Goal: Check status: Check status

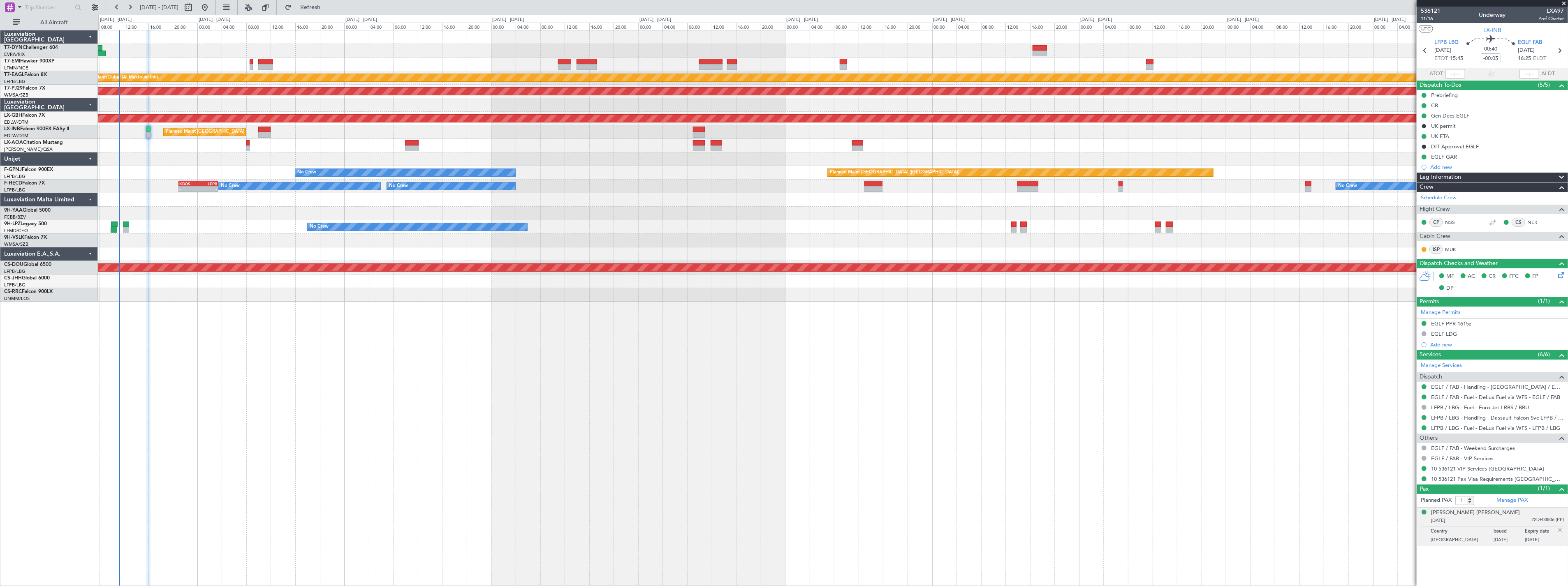
click at [194, 178] on div "Planned Maint [GEOGRAPHIC_DATA] Planned Maint [GEOGRAPHIC_DATA] (Al Maktoum Int…" at bounding box center [833, 166] width 1469 height 271
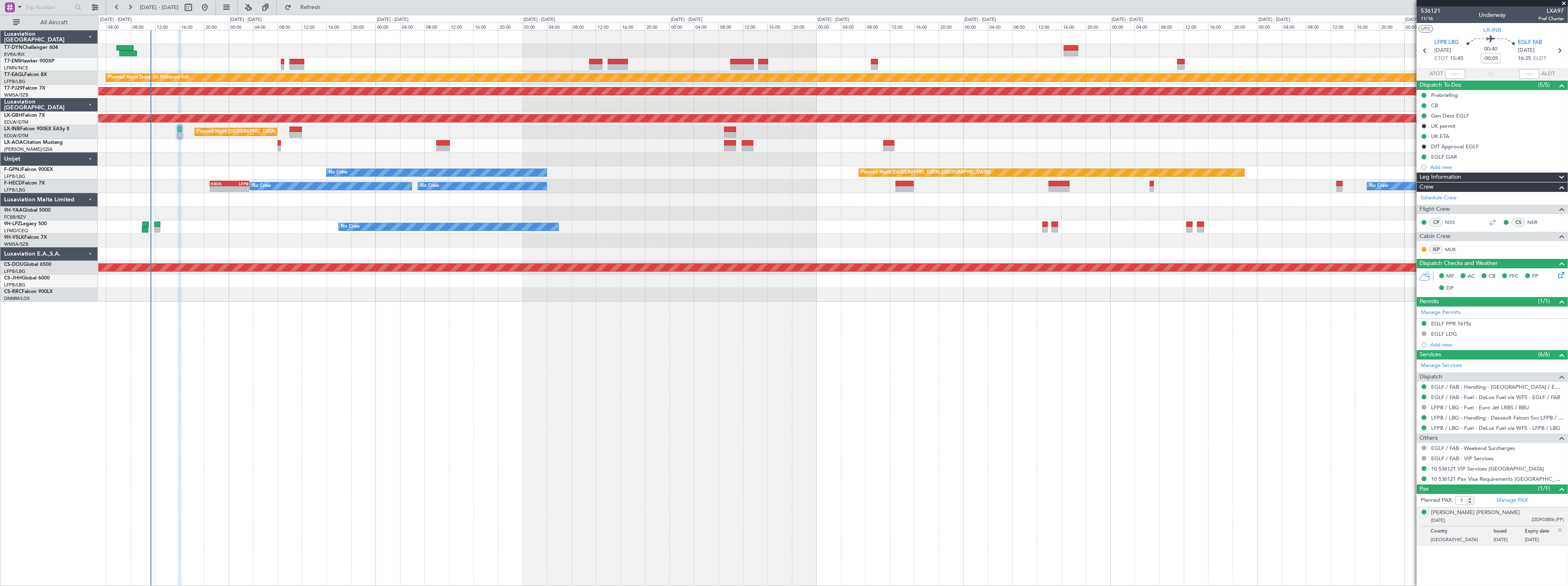
click at [200, 178] on div "No Crew Planned Maint [GEOGRAPHIC_DATA] ([GEOGRAPHIC_DATA]) No Crew" at bounding box center [833, 173] width 1469 height 13
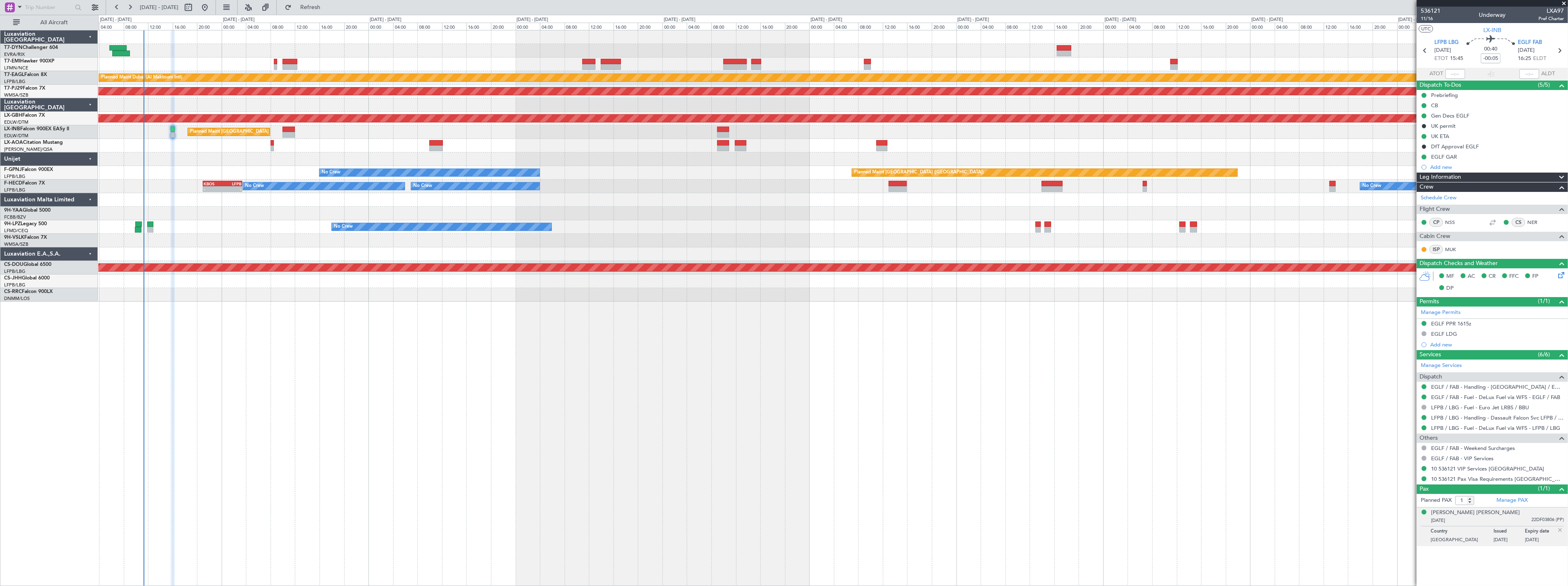
click at [194, 178] on div "No Crew Planned Maint [GEOGRAPHIC_DATA] ([GEOGRAPHIC_DATA]) No Crew" at bounding box center [833, 173] width 1469 height 13
click at [189, 178] on div "No Crew Planned Maint [GEOGRAPHIC_DATA] ([GEOGRAPHIC_DATA]) No Crew" at bounding box center [833, 173] width 1469 height 13
click at [330, 10] on button "Refresh" at bounding box center [305, 7] width 49 height 13
click at [327, 10] on span "Refresh" at bounding box center [310, 7] width 35 height 5
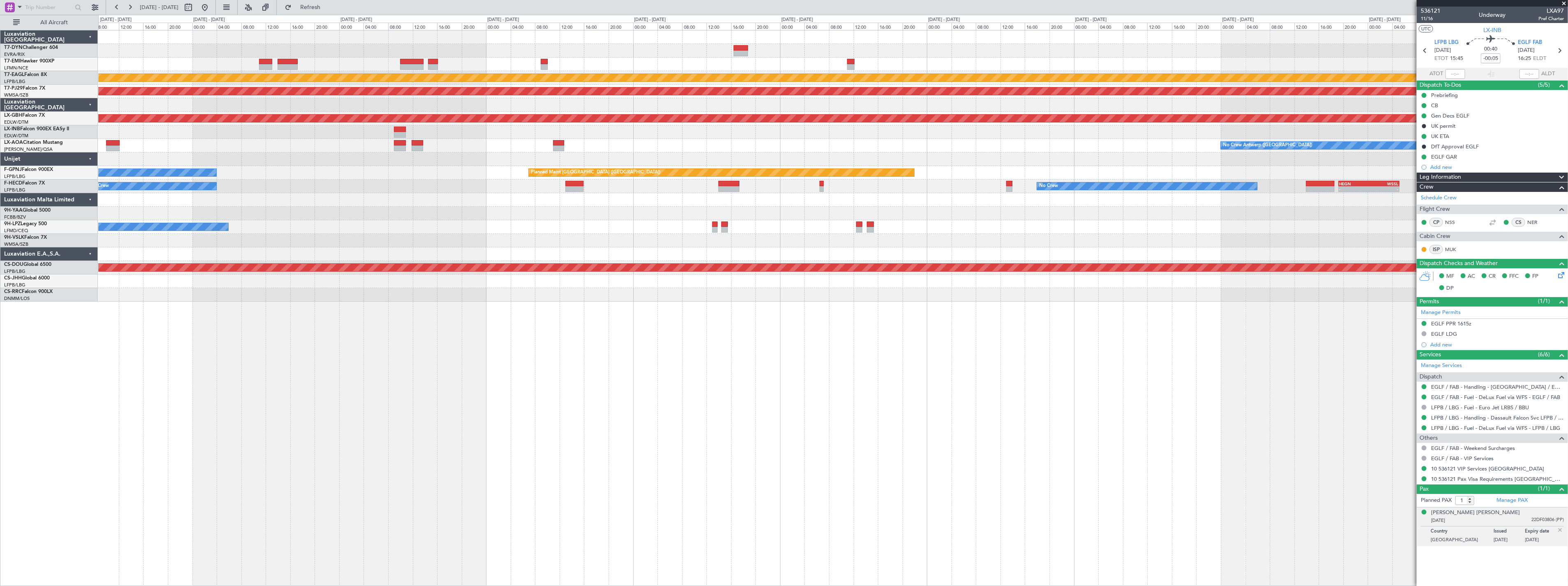
click at [230, 211] on div "Planned Maint Dubai (Al Maktoum Intl) Planned Maint [GEOGRAPHIC_DATA] (Sultan […" at bounding box center [833, 166] width 1469 height 271
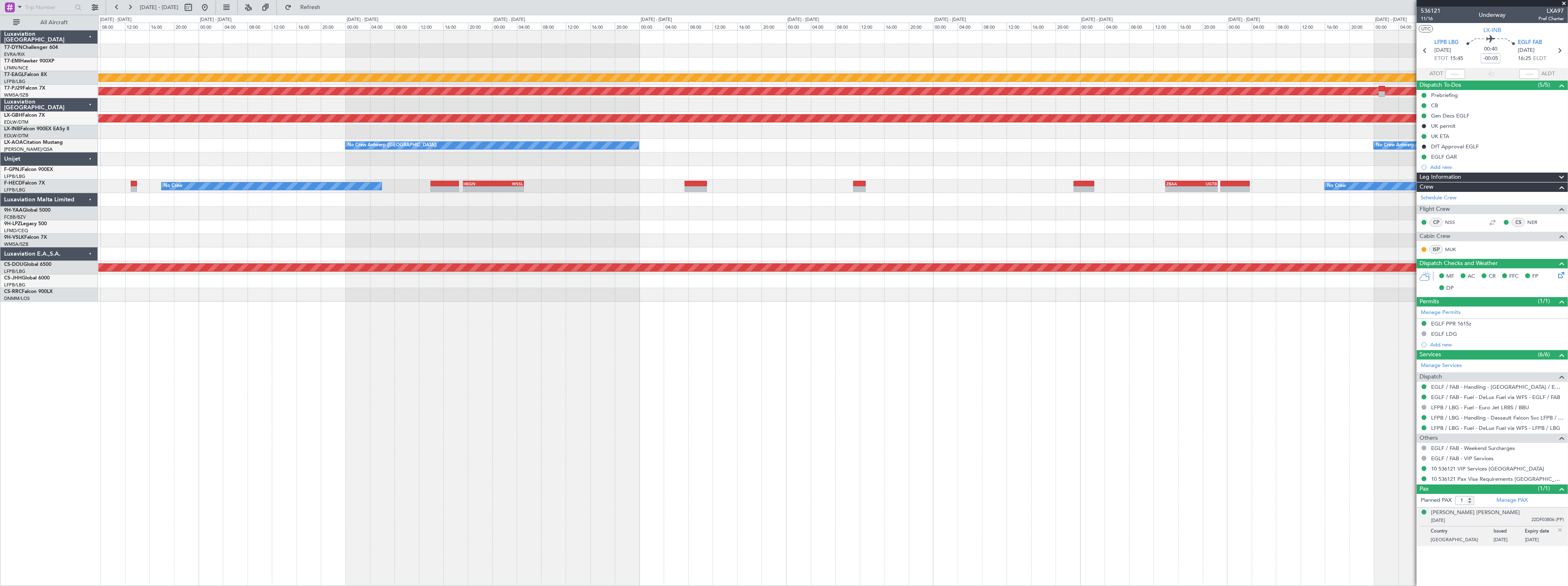
click at [344, 222] on div "Planned Maint Dubai (Al Maktoum Intl) Planned Maint [GEOGRAPHIC_DATA] (Sultan […" at bounding box center [833, 166] width 1469 height 271
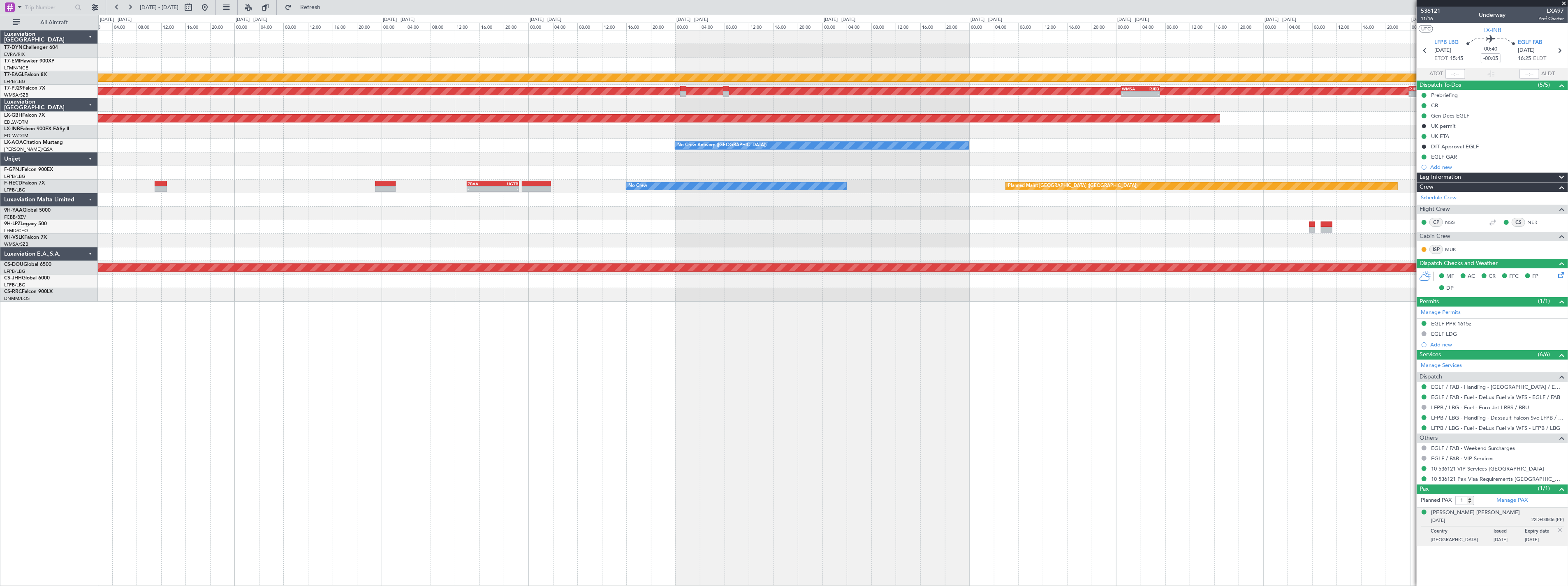
click at [310, 226] on div "Planned Maint Dubai (Al Maktoum Intl) Planned Maint [GEOGRAPHIC_DATA] (Sultan […" at bounding box center [833, 166] width 1469 height 271
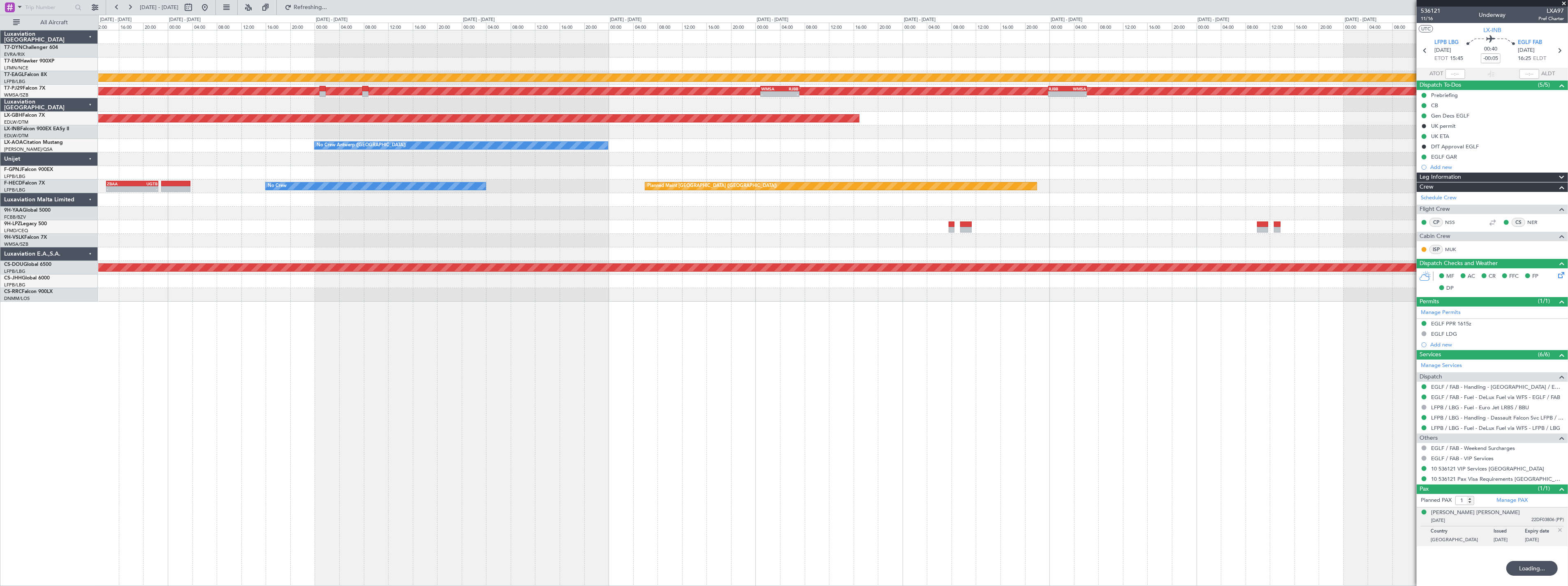
click at [306, 235] on div at bounding box center [833, 240] width 1469 height 13
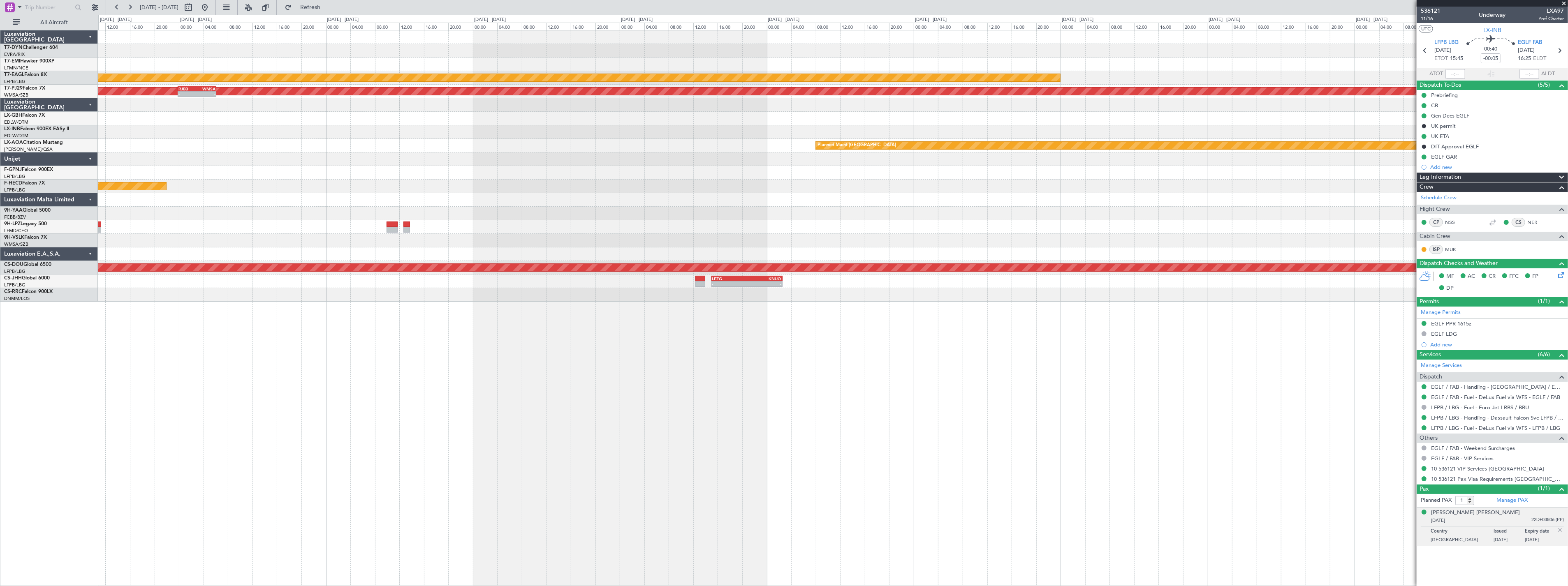
click at [208, 224] on div at bounding box center [833, 227] width 1469 height 13
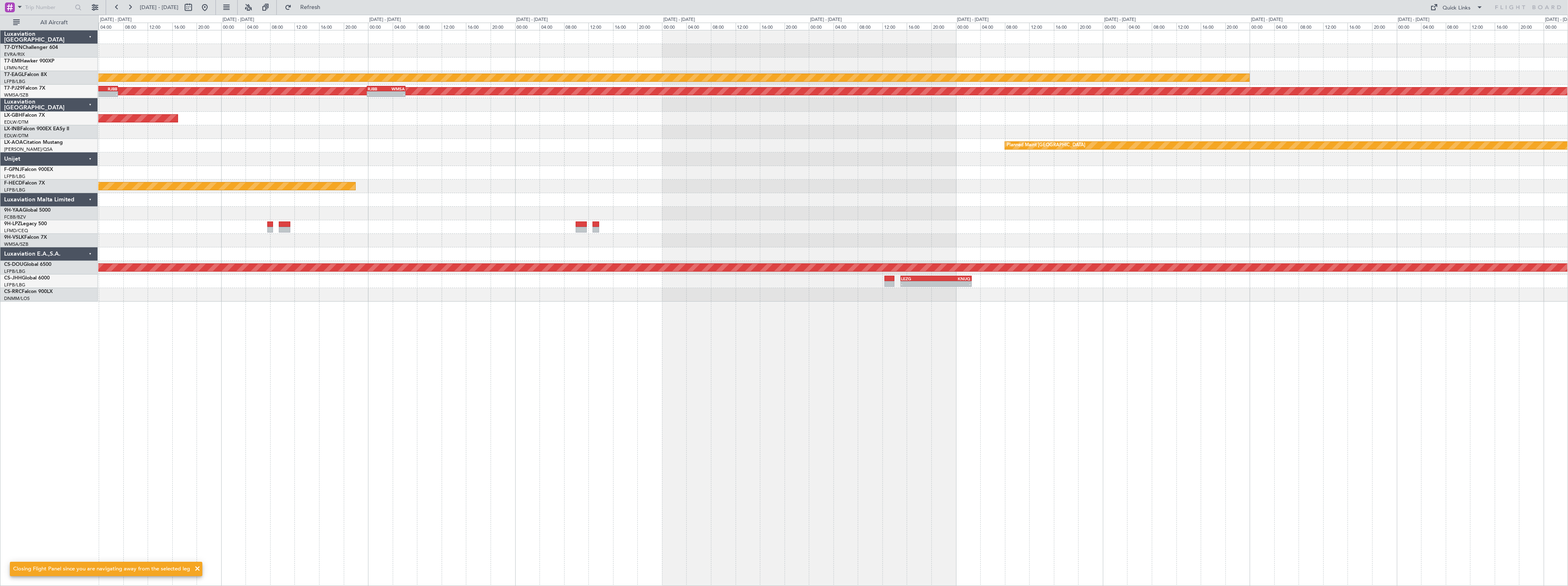
click at [919, 132] on div "Planned Maint Dubai (Al Maktoum Intl) Planned Maint [GEOGRAPHIC_DATA] (Sultan […" at bounding box center [833, 166] width 1469 height 271
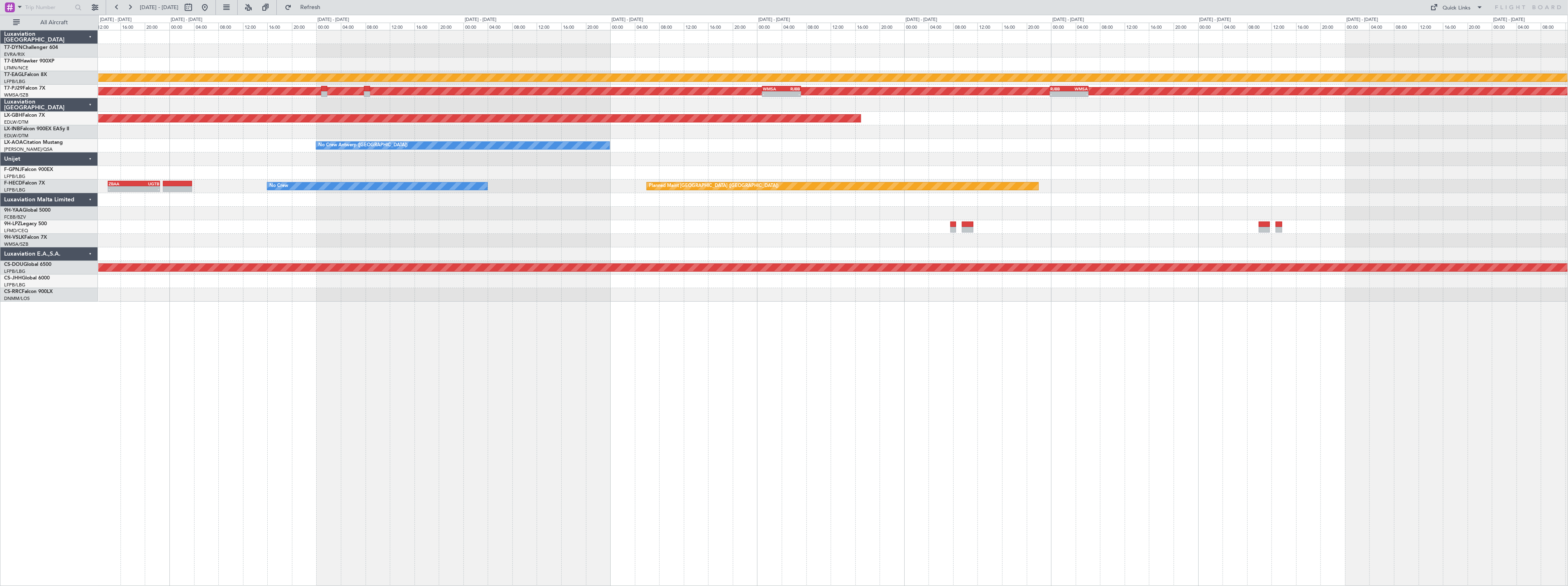
click at [878, 223] on div at bounding box center [833, 227] width 1469 height 13
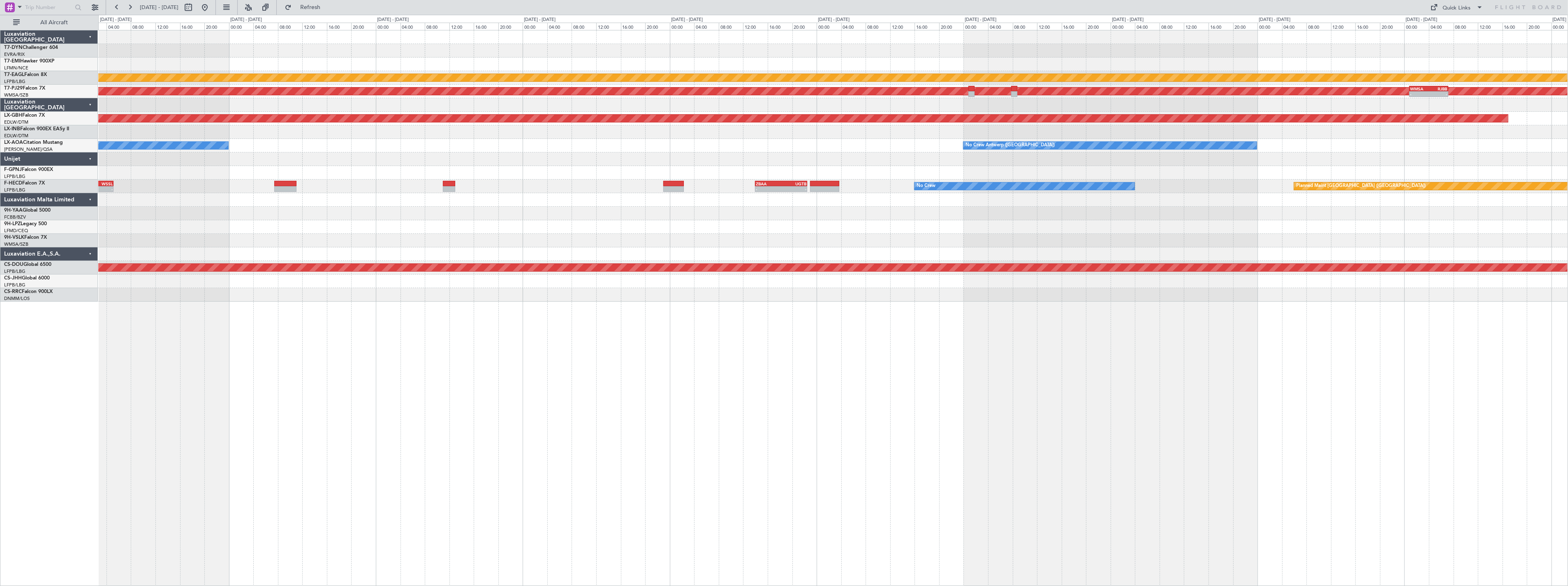
click at [930, 235] on div "Planned Maint Dubai (Al Maktoum Intl) Planned Maint [GEOGRAPHIC_DATA] (Sultan […" at bounding box center [833, 166] width 1469 height 271
click at [598, 214] on div at bounding box center [833, 214] width 1469 height 13
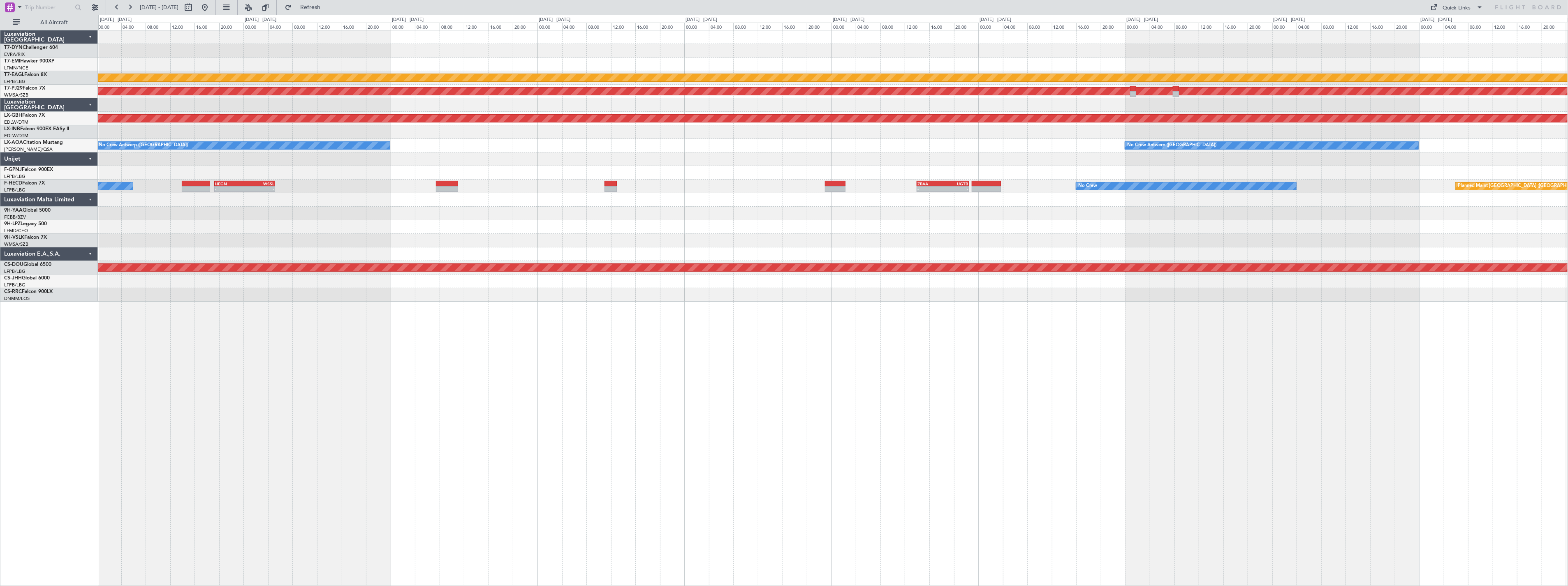
click at [680, 215] on div at bounding box center [833, 214] width 1469 height 13
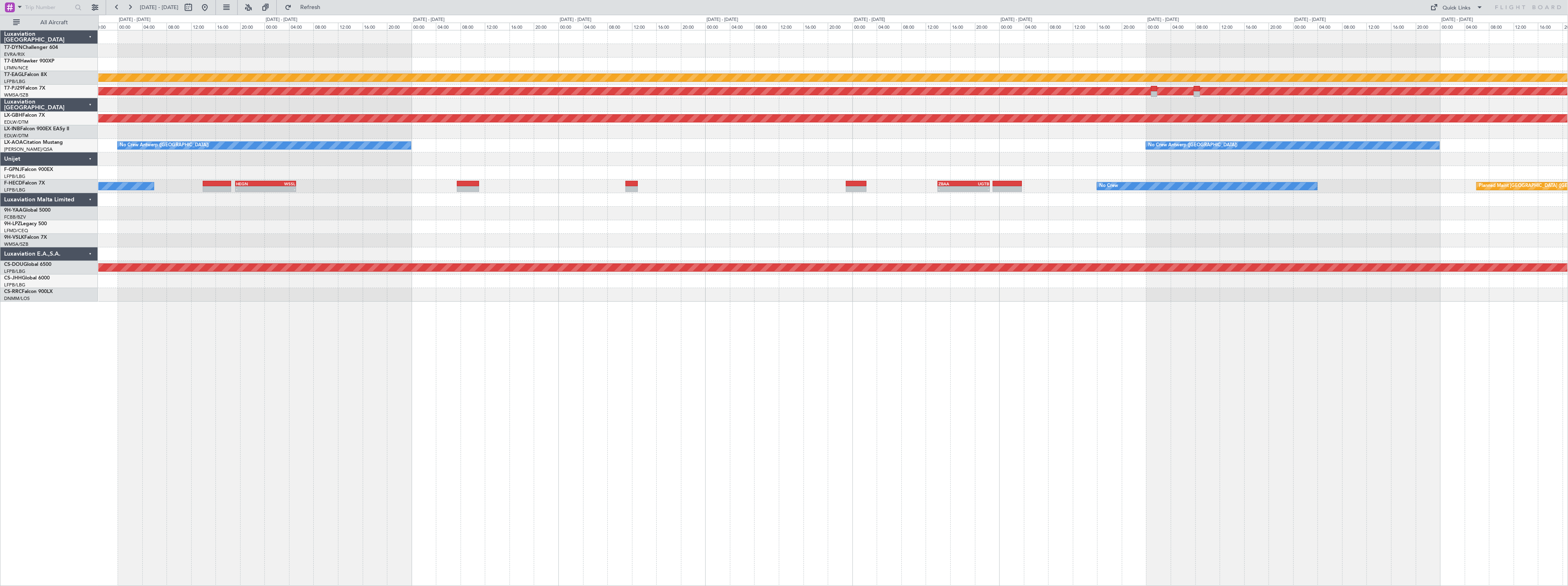
click at [685, 219] on div at bounding box center [833, 214] width 1469 height 13
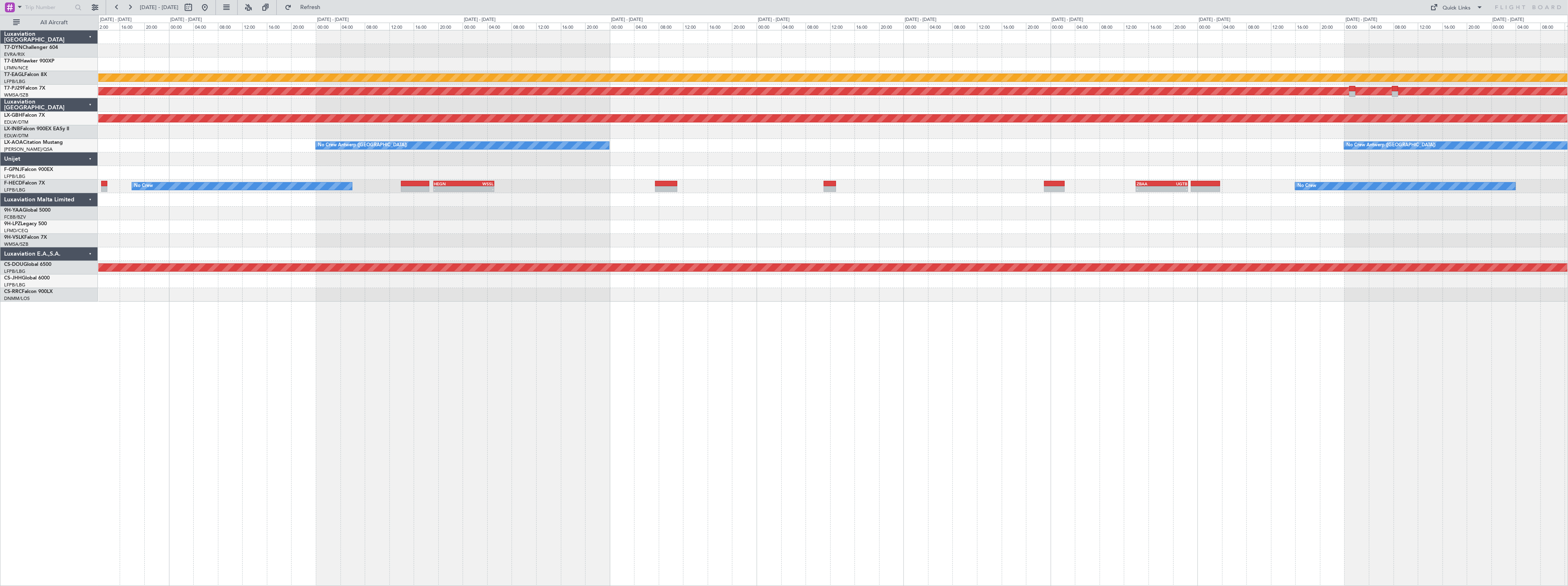
click at [714, 217] on div at bounding box center [833, 214] width 1469 height 13
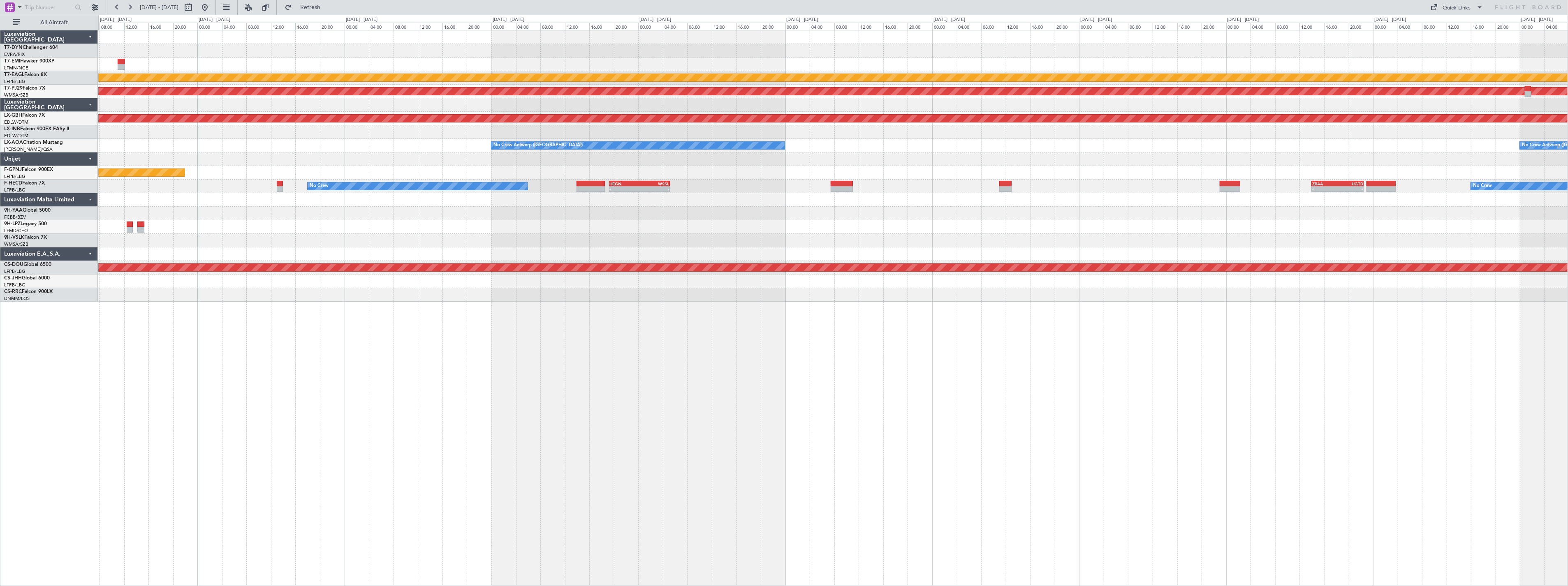
click at [705, 218] on div at bounding box center [833, 214] width 1469 height 13
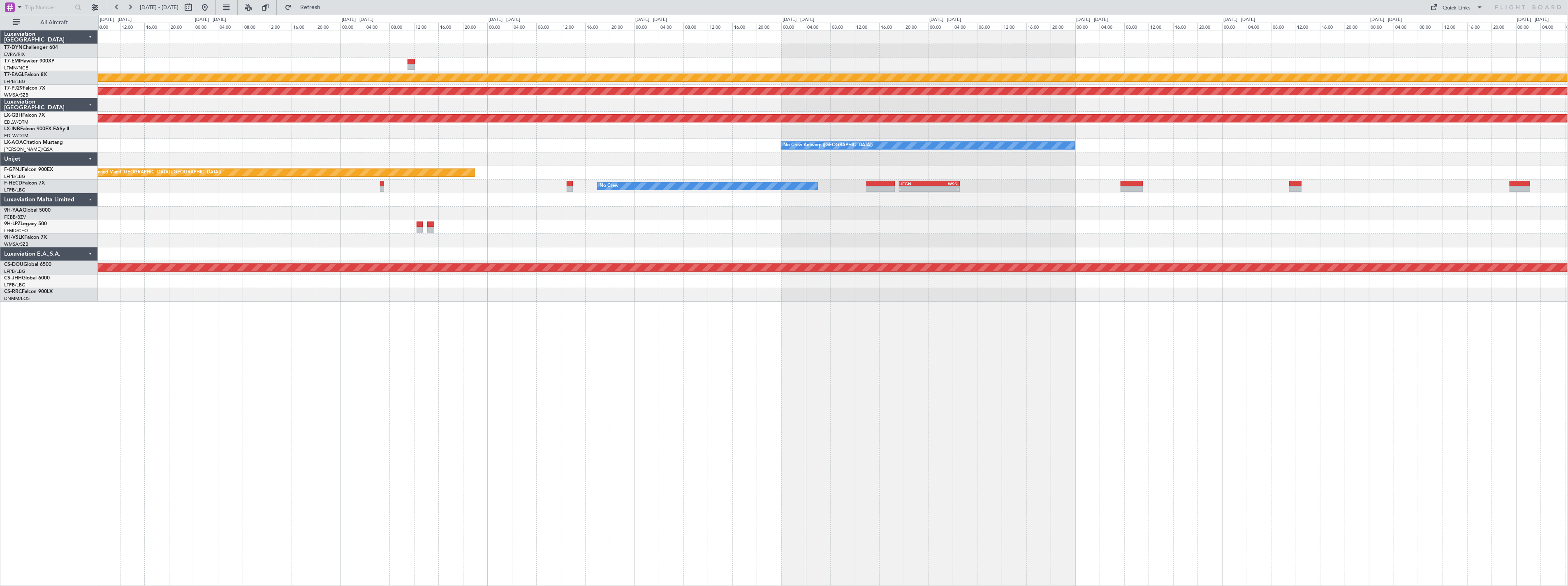
click at [663, 225] on div "Planned Maint Dubai (Al Maktoum Intl) Planned Maint [GEOGRAPHIC_DATA] (Sultan […" at bounding box center [833, 166] width 1469 height 271
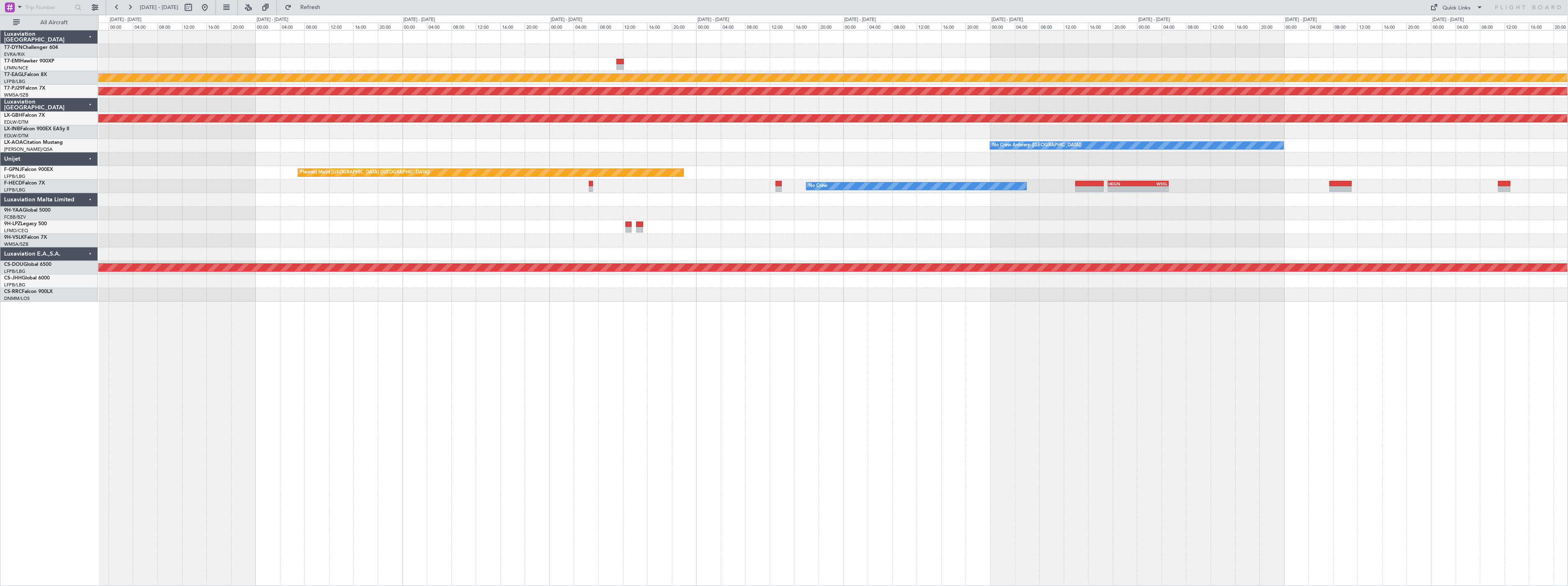
click at [651, 226] on div "No Crew" at bounding box center [833, 227] width 1469 height 13
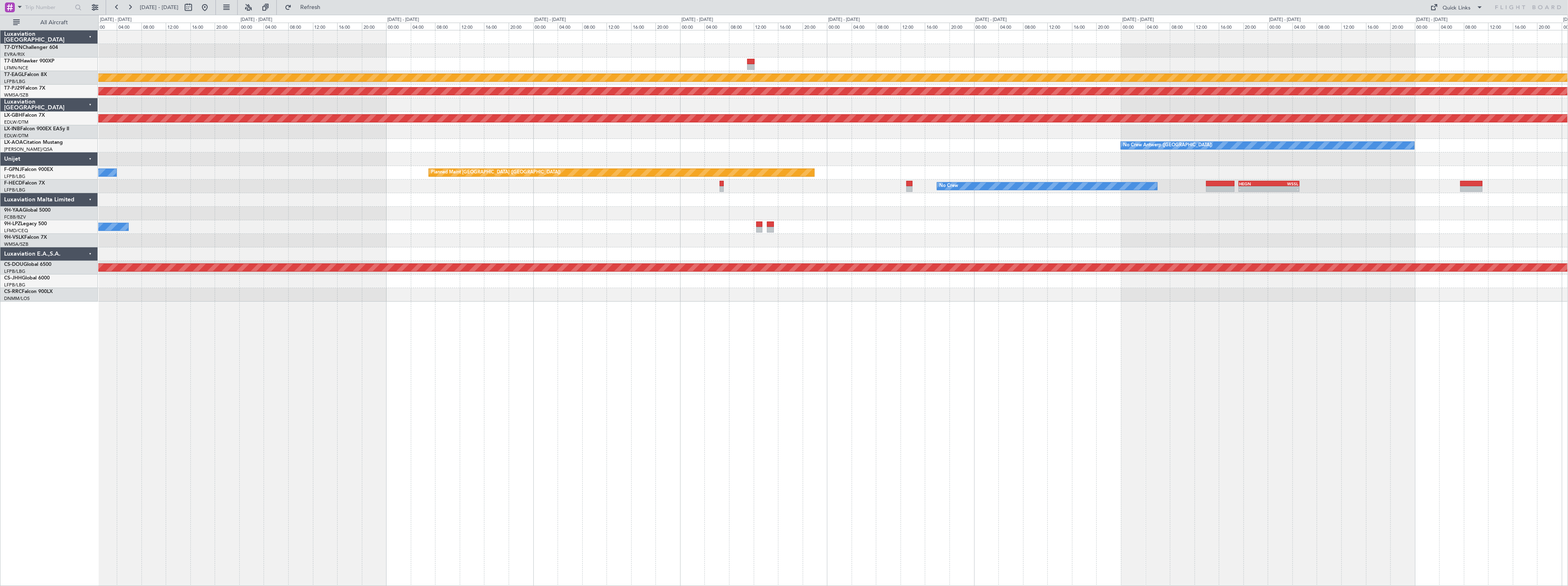
click at [567, 218] on div at bounding box center [833, 214] width 1469 height 13
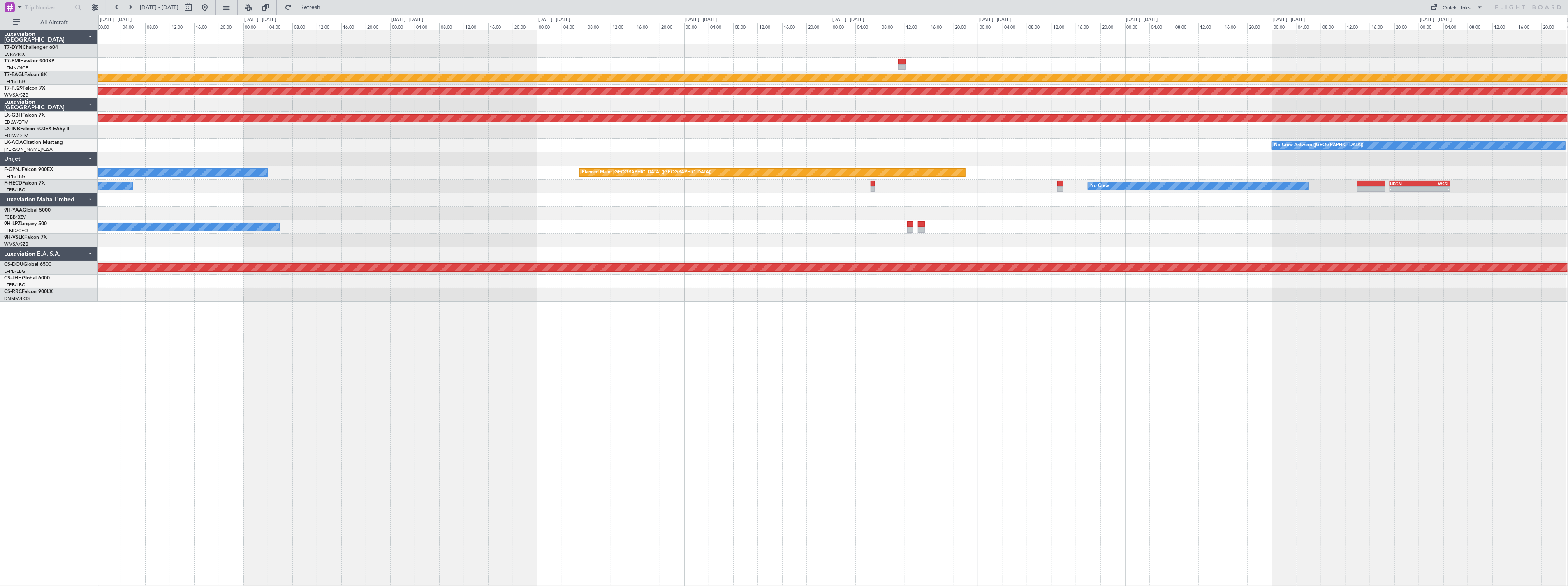
click at [583, 221] on div "Planned Maint Dubai (Al Maktoum Intl) Planned Maint [GEOGRAPHIC_DATA] (Sultan […" at bounding box center [833, 166] width 1469 height 271
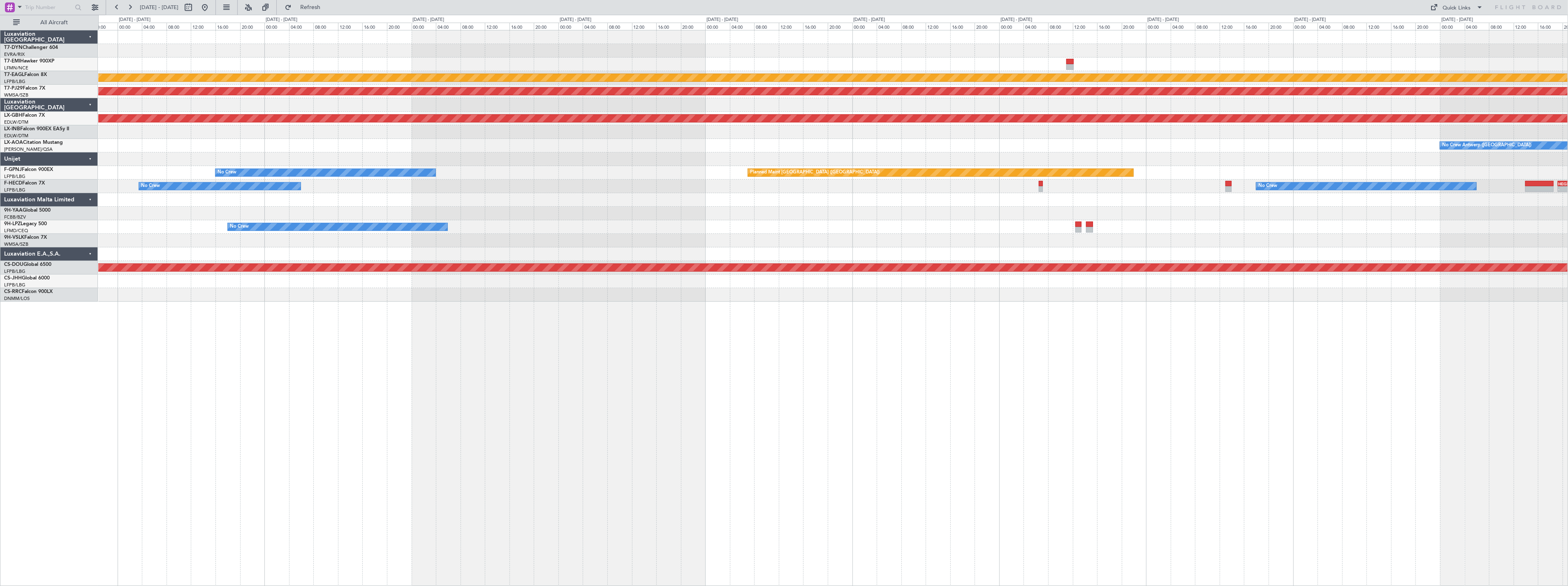
click at [642, 226] on div "Planned Maint Dubai (Al Maktoum Intl) Planned Maint [GEOGRAPHIC_DATA] (Sultan […" at bounding box center [833, 166] width 1469 height 271
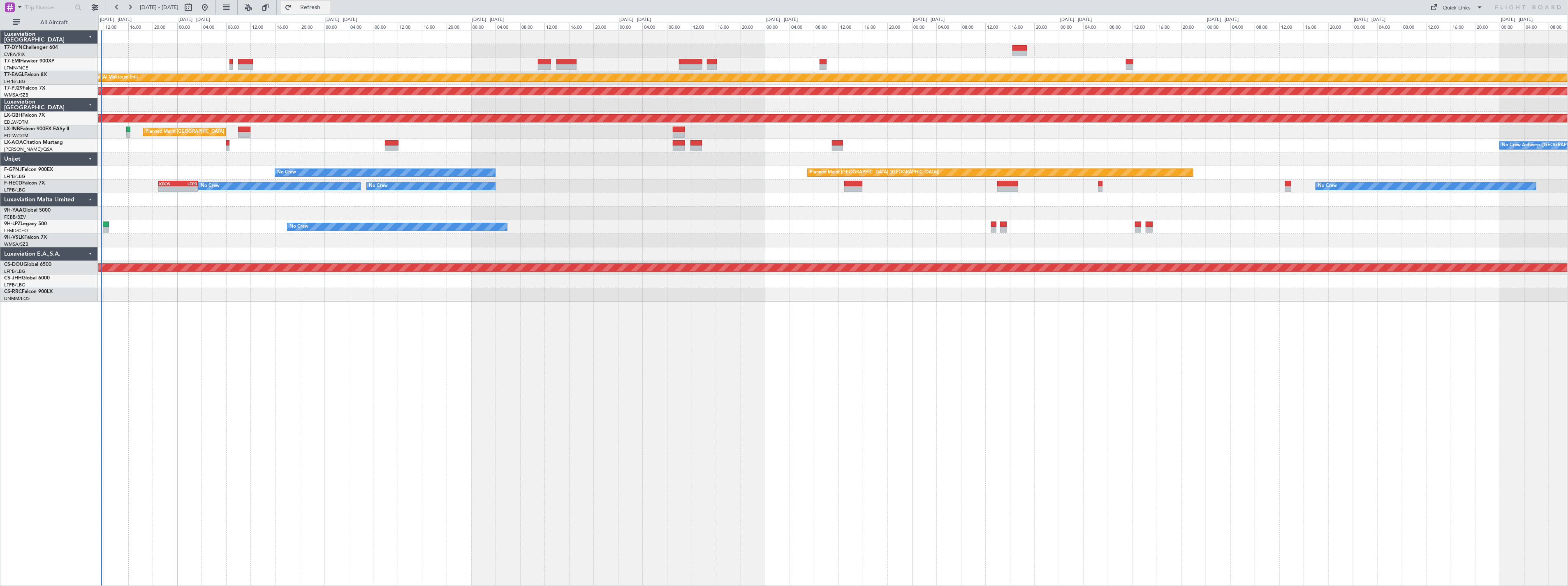
click at [323, 5] on span "Refresh" at bounding box center [310, 7] width 35 height 5
click at [325, 11] on button "Refresh" at bounding box center [305, 7] width 49 height 13
click at [344, 96] on div "Planned Maint [GEOGRAPHIC_DATA] (Sultan [PERSON_NAME] [PERSON_NAME] - Subang)" at bounding box center [833, 91] width 1469 height 13
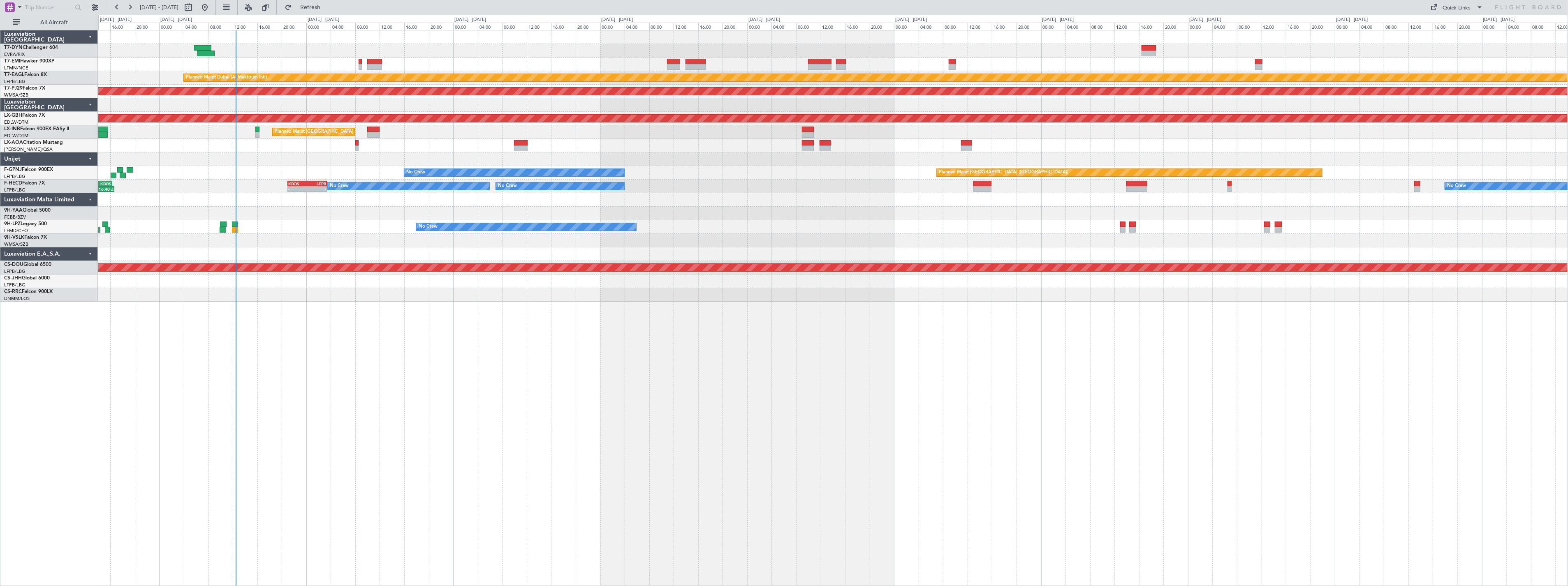
click at [364, 96] on div "Planned Maint [GEOGRAPHIC_DATA] (Sultan [PERSON_NAME] [PERSON_NAME] - Subang)" at bounding box center [833, 91] width 1469 height 13
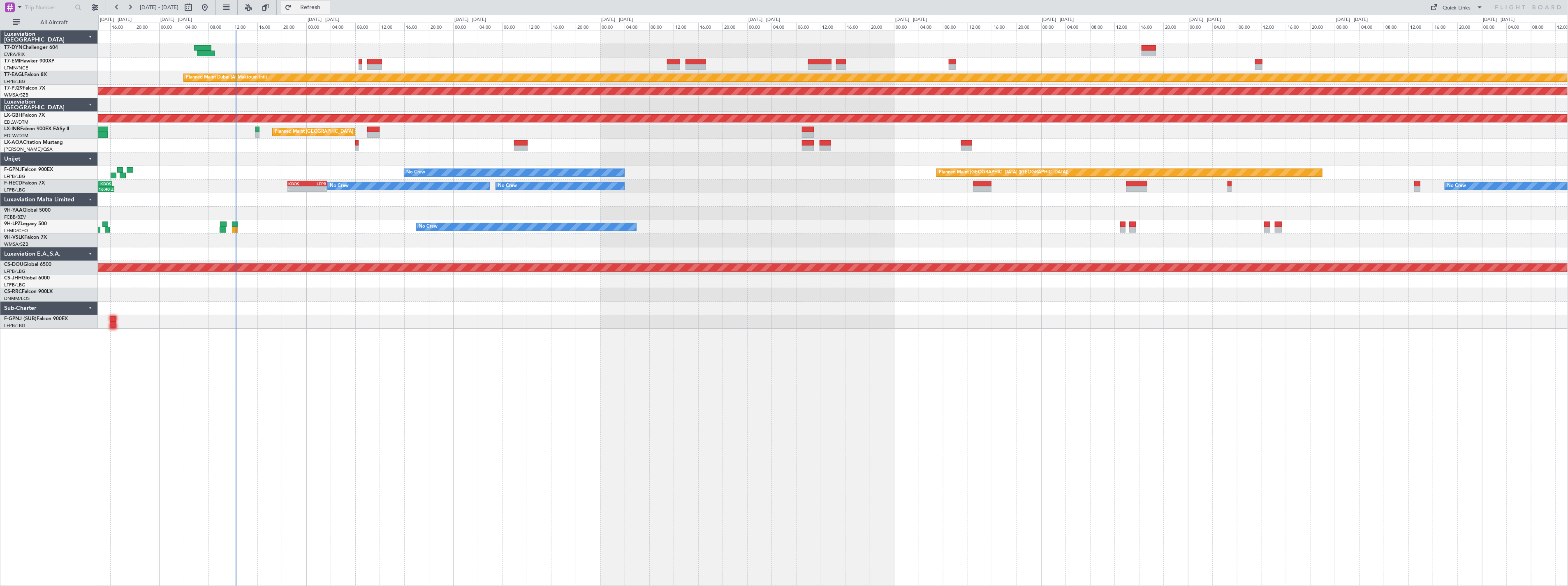
click at [307, 12] on button "Refresh" at bounding box center [305, 7] width 49 height 13
click at [307, 13] on button "Refresh" at bounding box center [305, 7] width 49 height 13
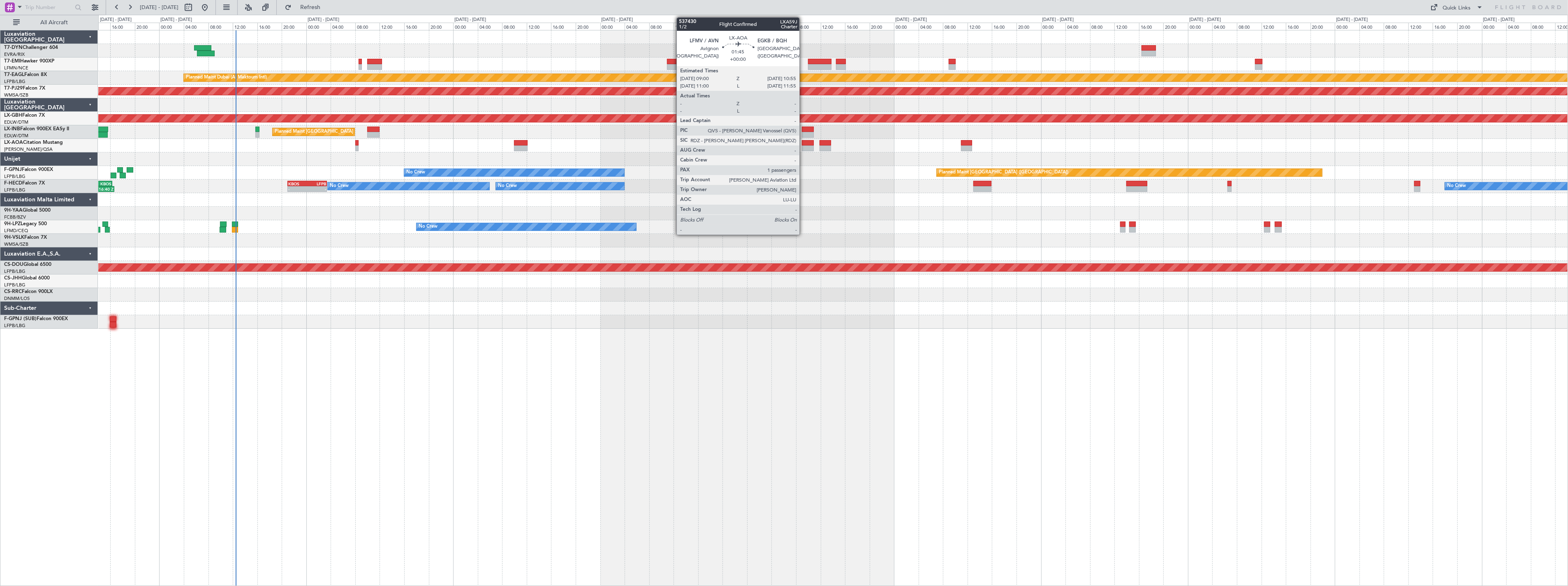
click at [803, 144] on div at bounding box center [808, 142] width 12 height 5
click at [805, 145] on div at bounding box center [808, 142] width 12 height 5
click at [807, 142] on div at bounding box center [808, 142] width 12 height 5
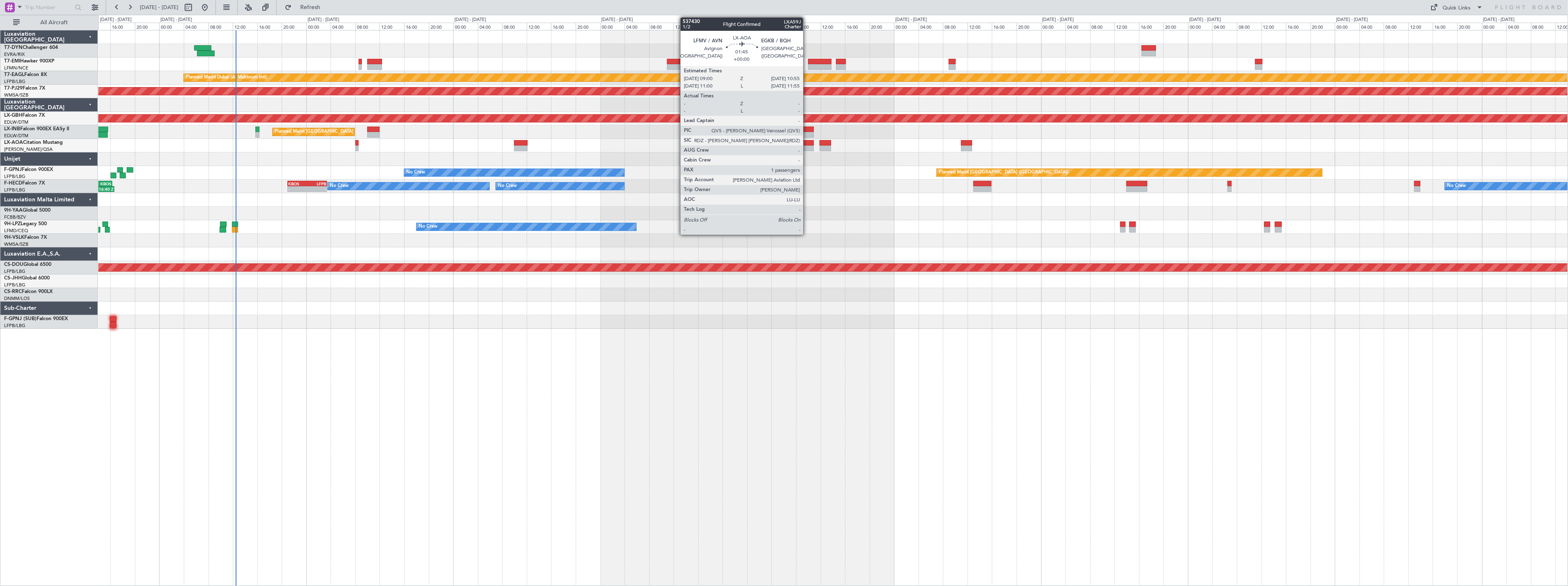
click at [807, 142] on div at bounding box center [808, 142] width 12 height 5
click at [808, 145] on div at bounding box center [808, 148] width 12 height 5
click at [810, 141] on div at bounding box center [808, 142] width 12 height 5
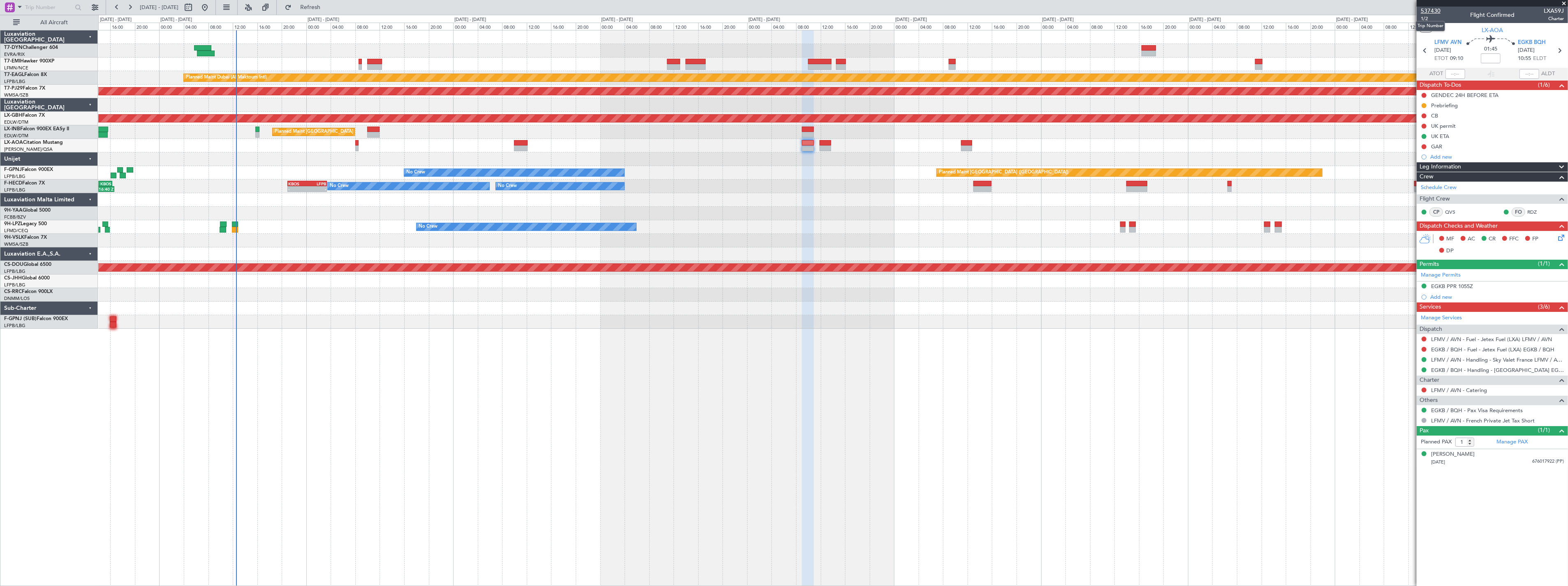
click at [1435, 12] on span "537430" at bounding box center [1430, 11] width 19 height 9
click at [1424, 16] on span "1/2" at bounding box center [1430, 18] width 19 height 7
click at [1425, 18] on span "1/2" at bounding box center [1430, 18] width 19 height 7
click at [1525, 372] on link "EGKB / BQH - Handling - [GEOGRAPHIC_DATA] EGKB / [GEOGRAPHIC_DATA]" at bounding box center [1497, 370] width 133 height 7
click at [1563, 236] on icon at bounding box center [1559, 236] width 7 height 7
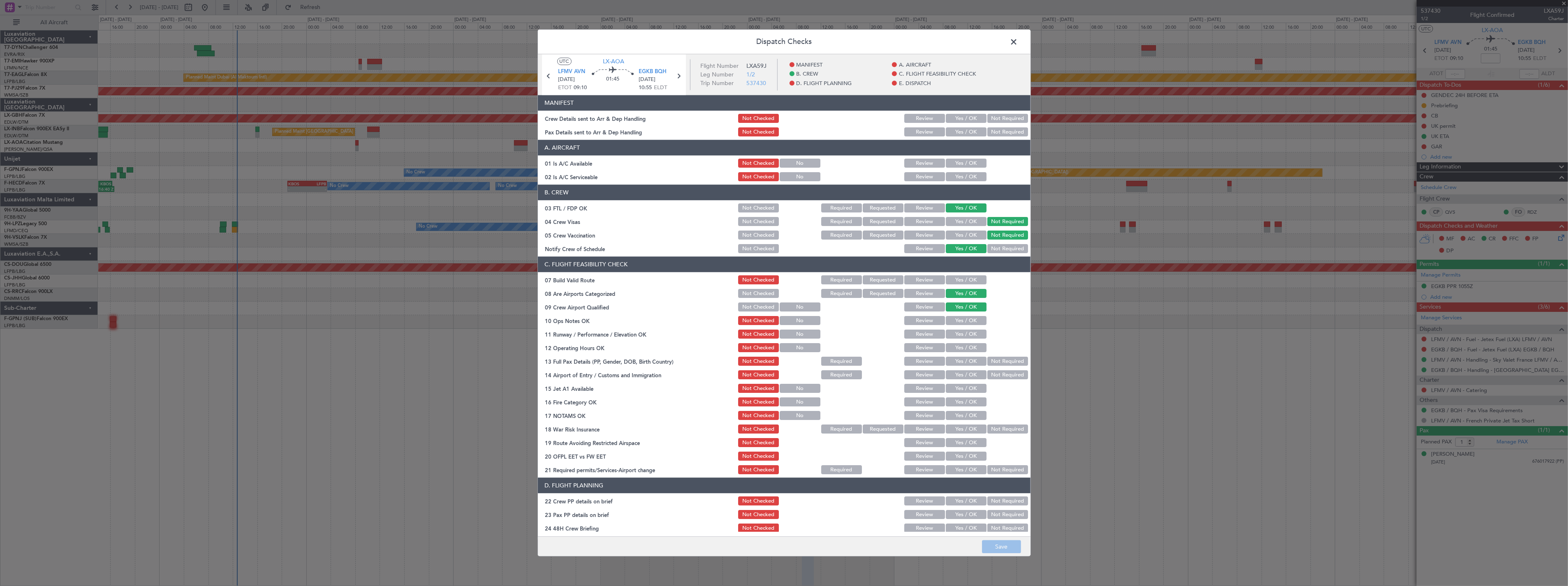
click at [968, 117] on button "Yes / OK" at bounding box center [966, 119] width 41 height 9
click at [965, 127] on div "Yes / OK" at bounding box center [965, 132] width 41 height 12
click at [967, 130] on button "Yes / OK" at bounding box center [966, 132] width 41 height 9
click at [1011, 551] on button "Save" at bounding box center [1001, 547] width 39 height 13
click at [1018, 39] on span at bounding box center [1018, 44] width 0 height 16
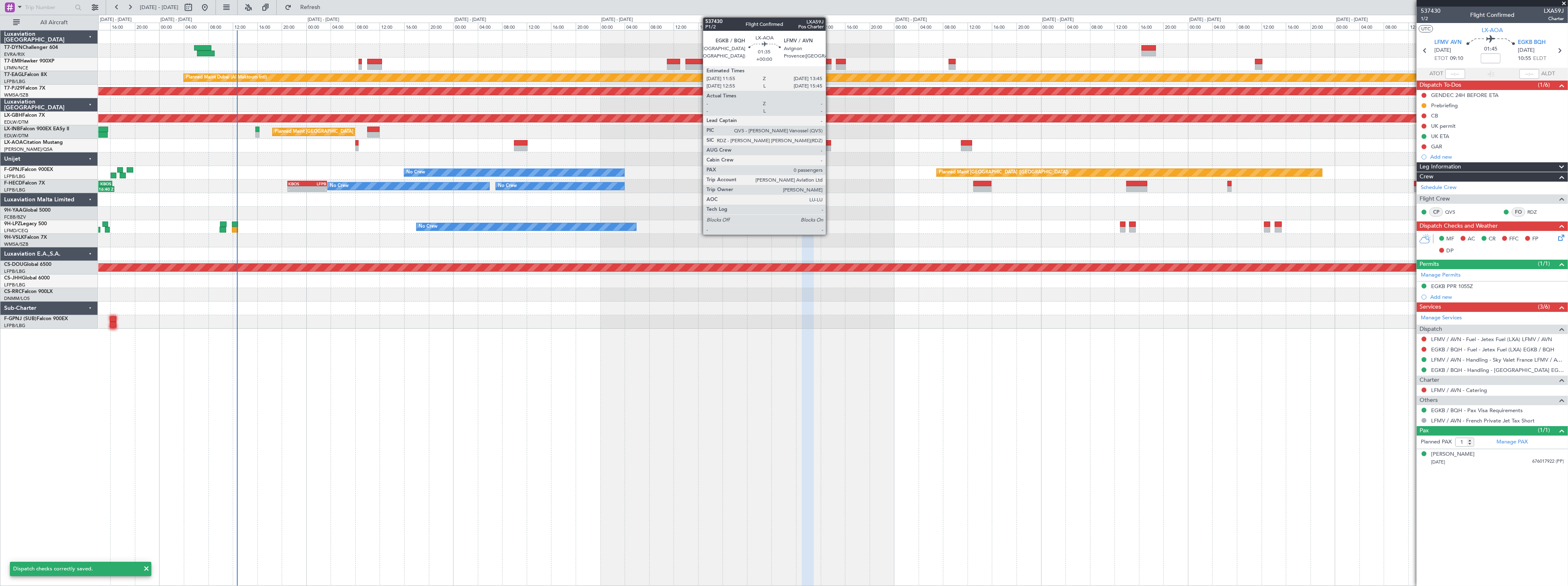
click at [830, 142] on div at bounding box center [825, 142] width 12 height 5
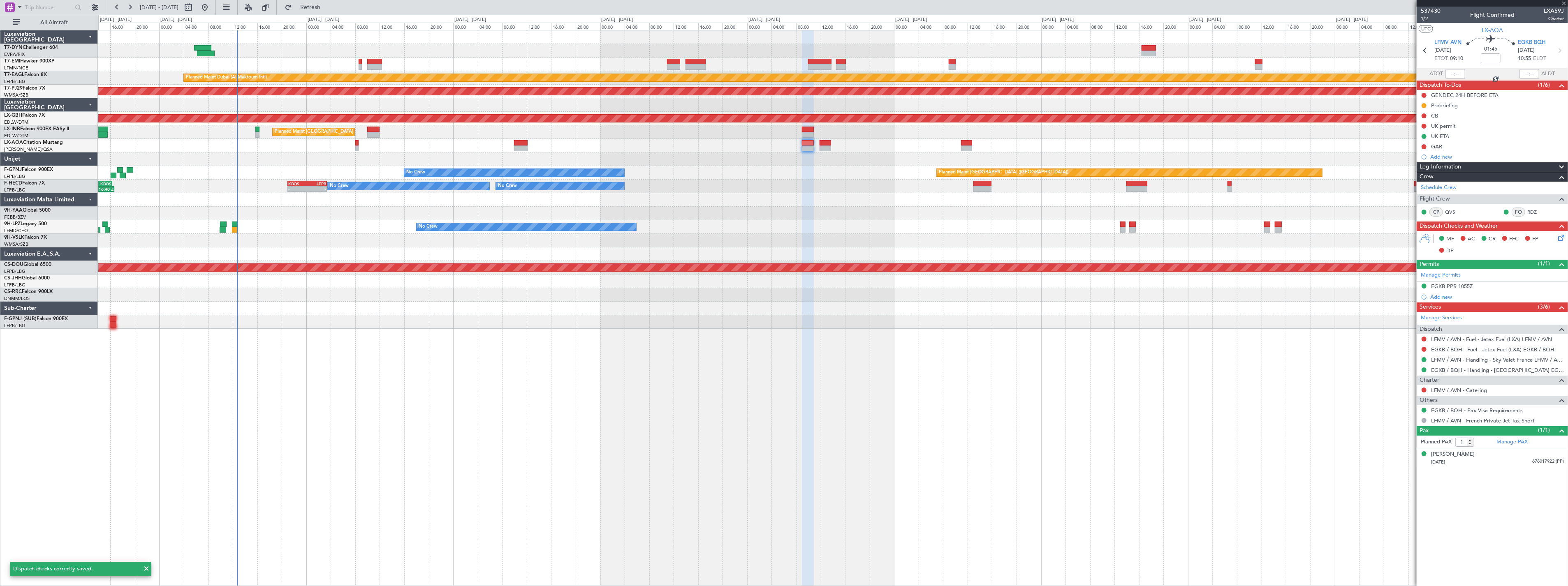
type input "0"
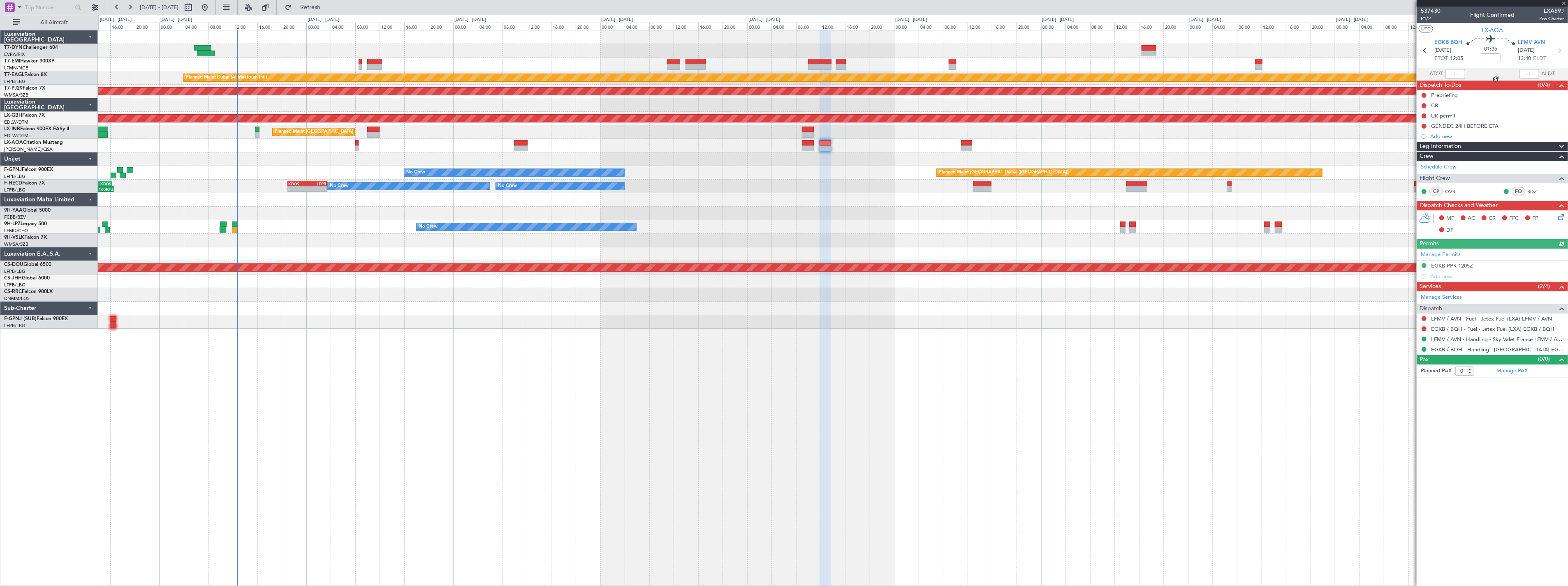
click at [1559, 212] on icon at bounding box center [1559, 215] width 7 height 7
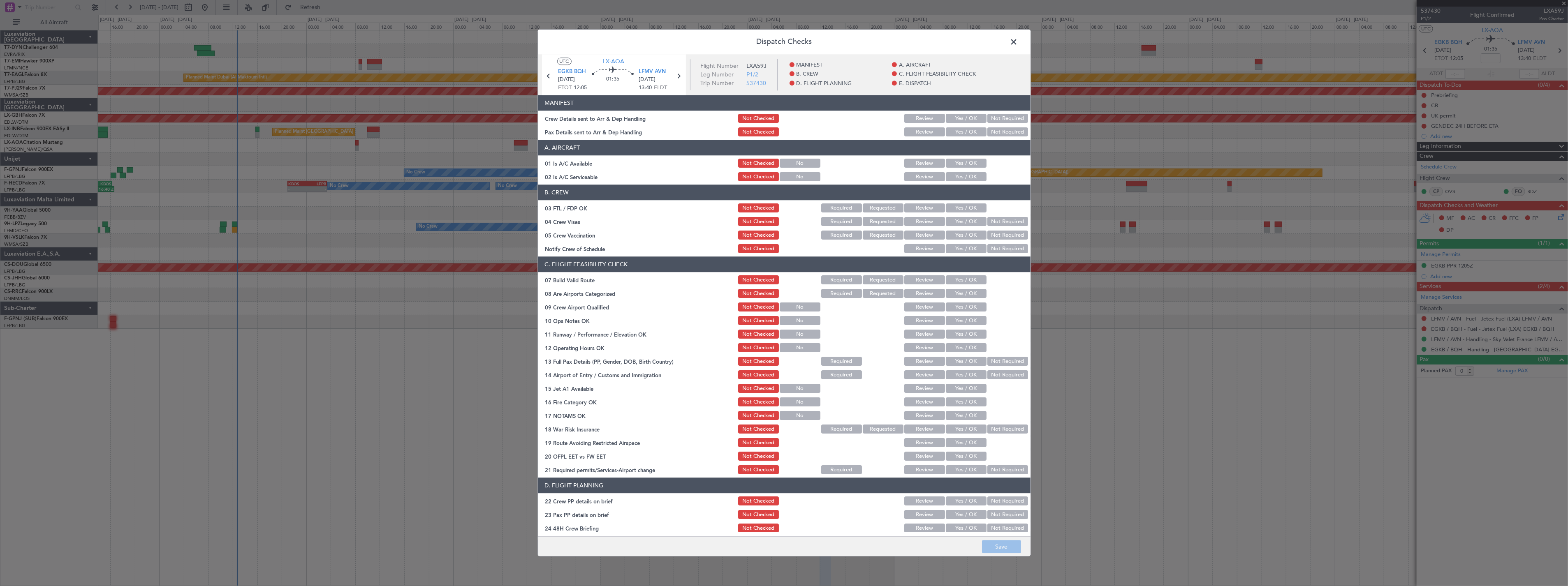
click at [953, 117] on button "Yes / OK" at bounding box center [966, 119] width 41 height 9
click at [961, 130] on button "Yes / OK" at bounding box center [966, 132] width 41 height 9
click at [1013, 549] on button "Save" at bounding box center [1001, 547] width 39 height 13
click at [1013, 549] on footer "Save" at bounding box center [784, 546] width 492 height 19
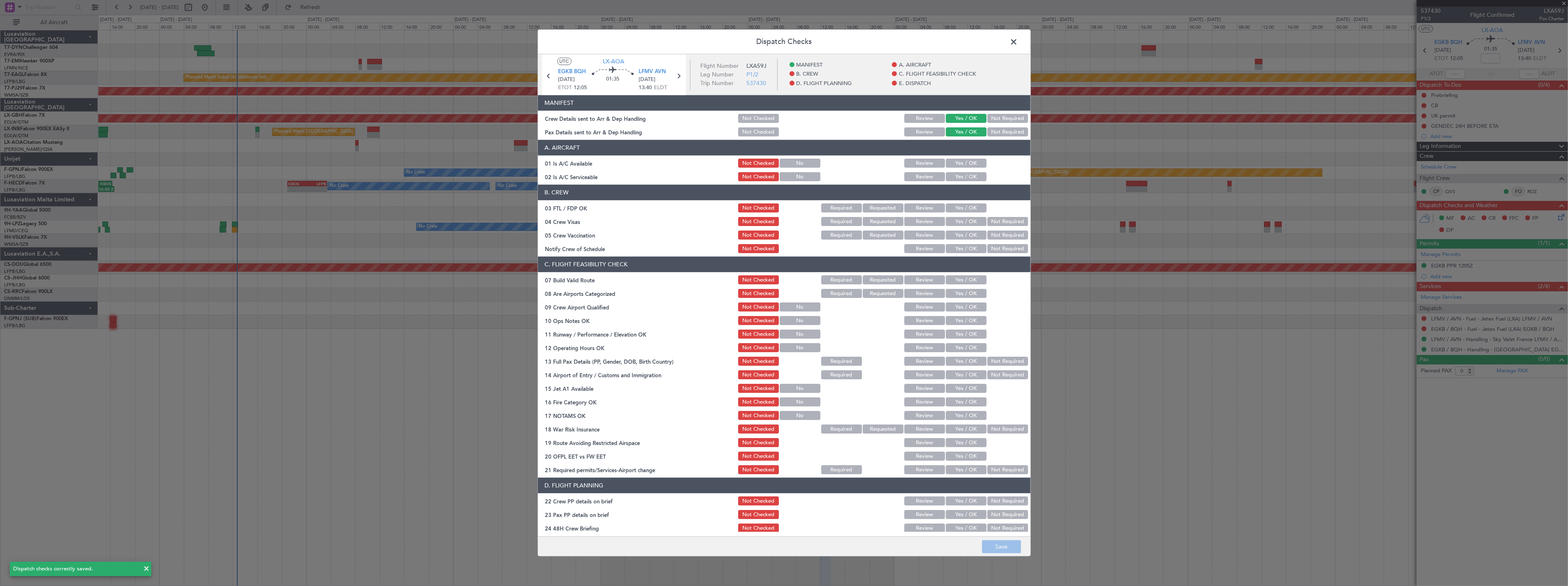
click at [1018, 40] on span at bounding box center [1018, 44] width 0 height 16
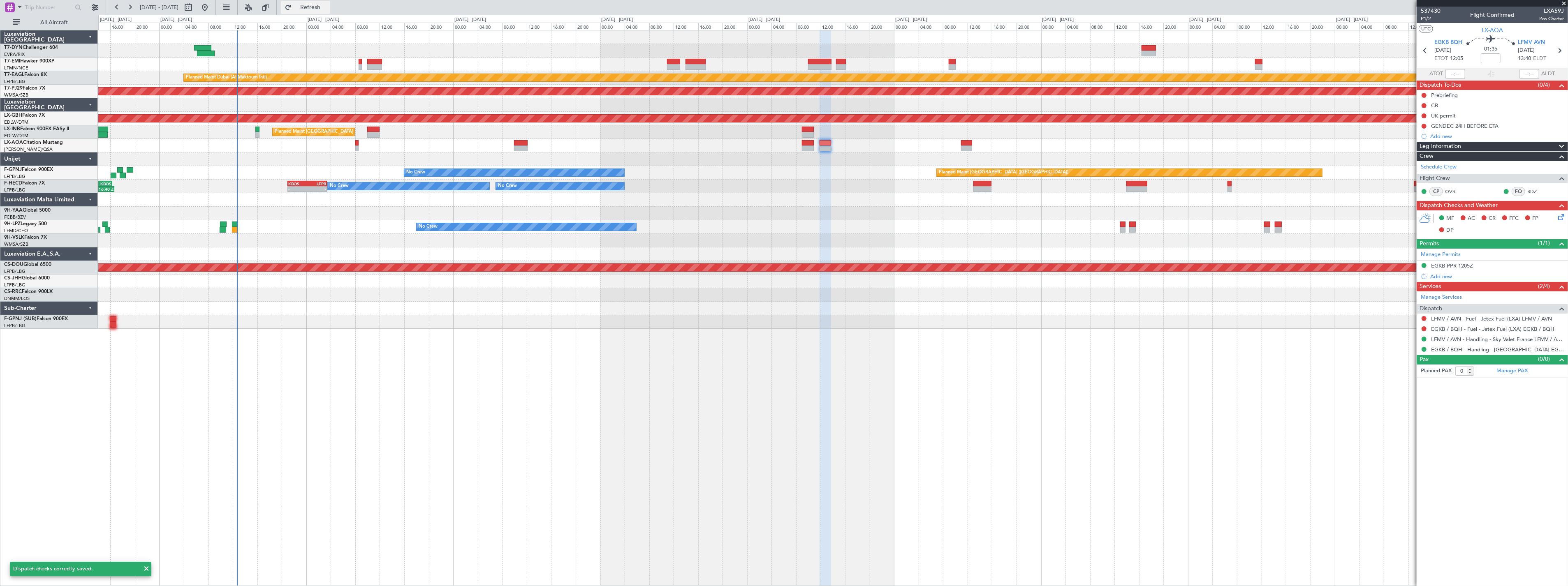
click at [325, 6] on span "Refresh" at bounding box center [310, 7] width 35 height 5
click at [321, 226] on div "Planned Maint [GEOGRAPHIC_DATA] Planned Maint [GEOGRAPHIC_DATA] (Al Maktoum Int…" at bounding box center [833, 180] width 1469 height 298
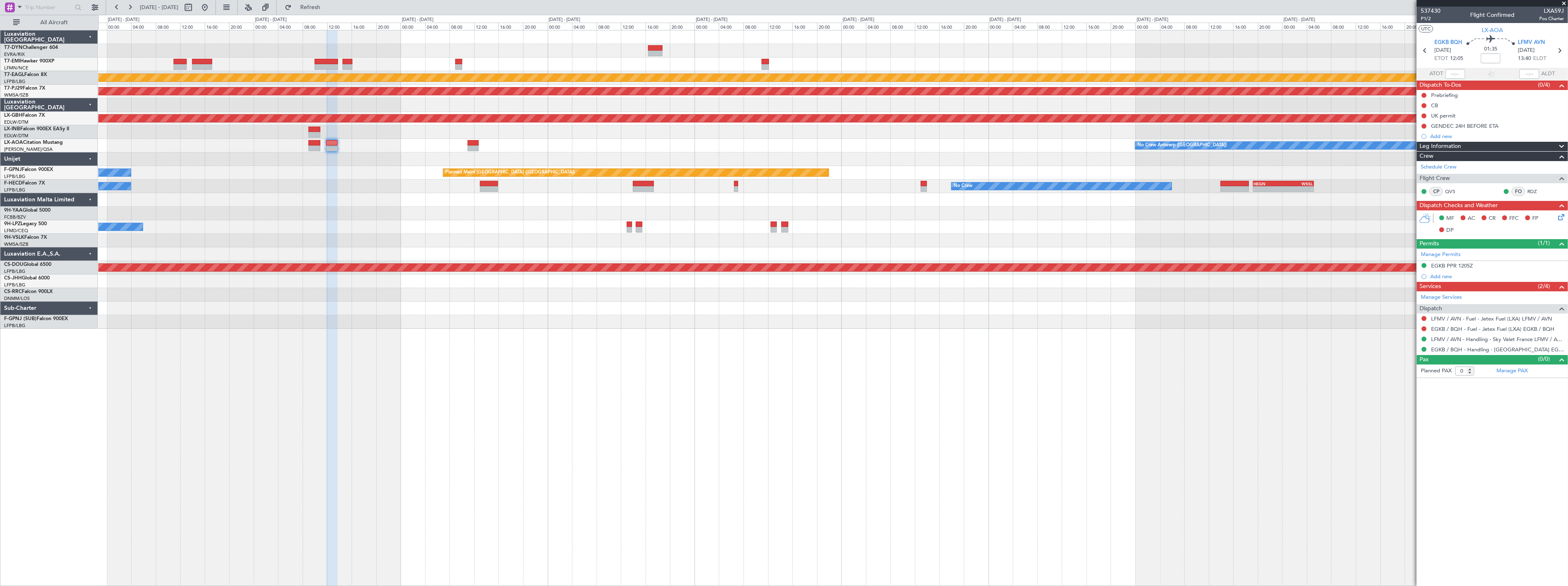
click at [348, 228] on div "No Crew" at bounding box center [833, 227] width 1469 height 13
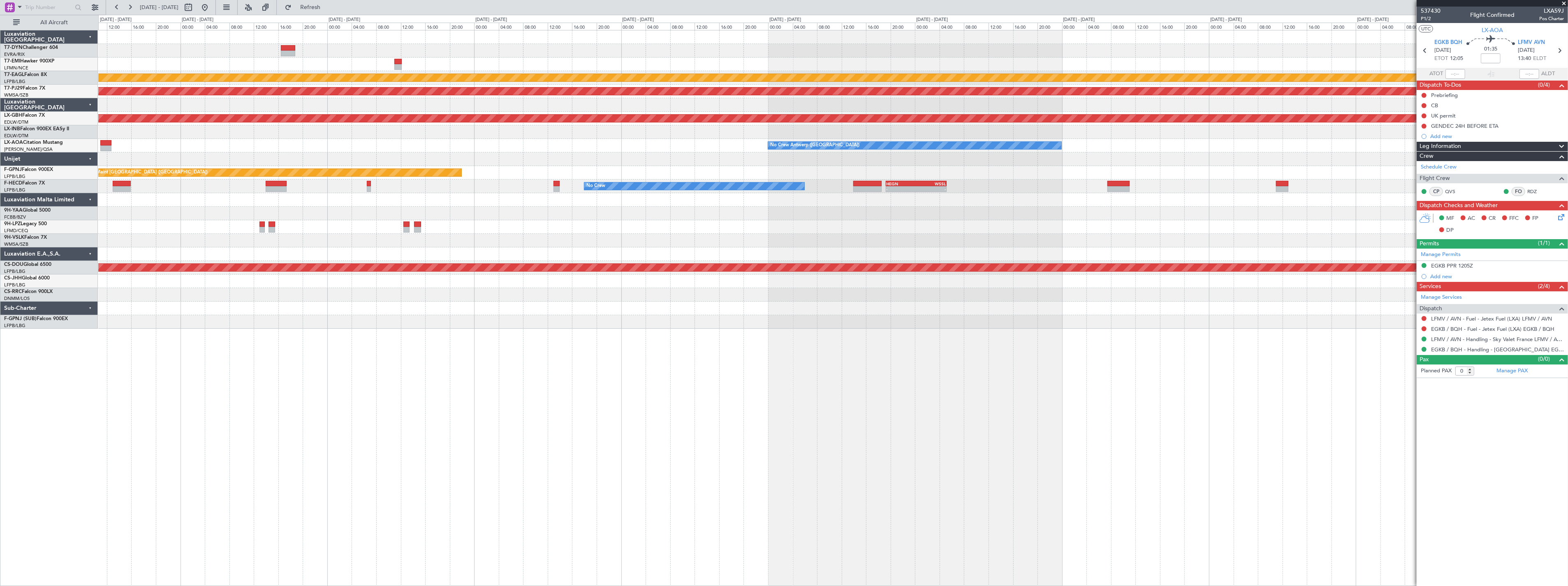
click at [369, 234] on div "Planned Maint Dubai (Al Maktoum Intl) Planned Maint [GEOGRAPHIC_DATA] (Sultan […" at bounding box center [833, 180] width 1469 height 298
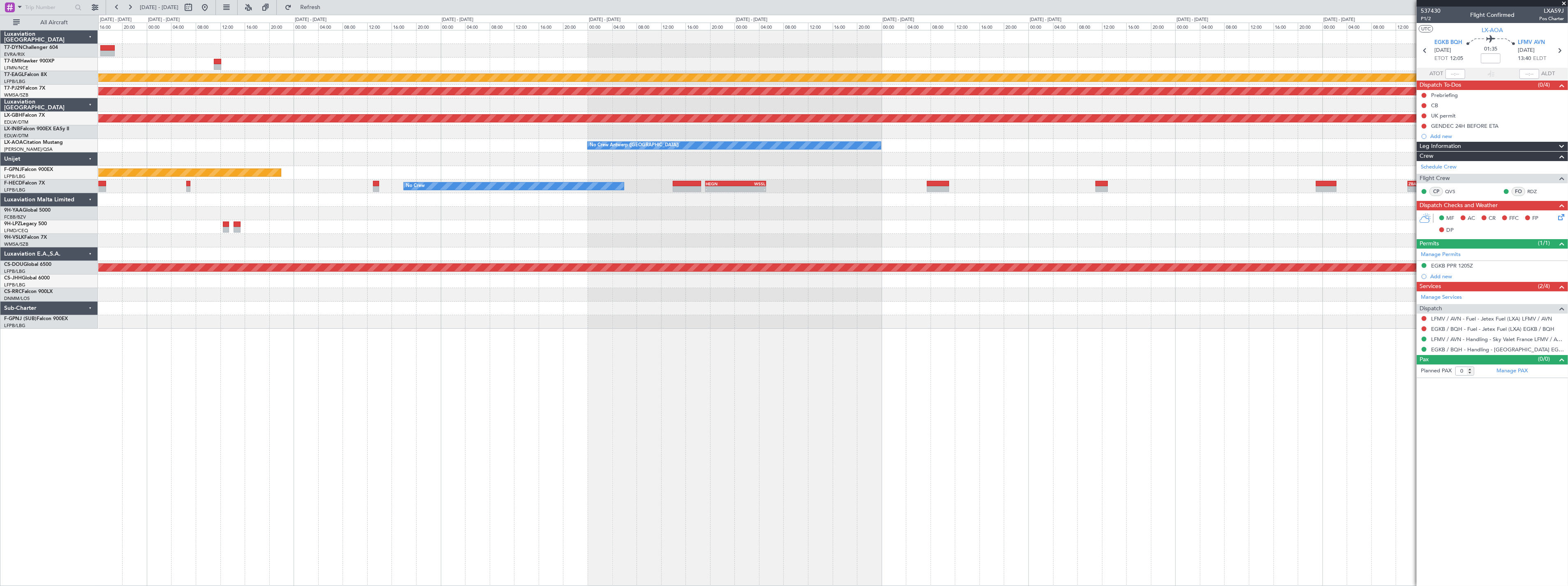
click at [804, 234] on div at bounding box center [833, 240] width 1469 height 13
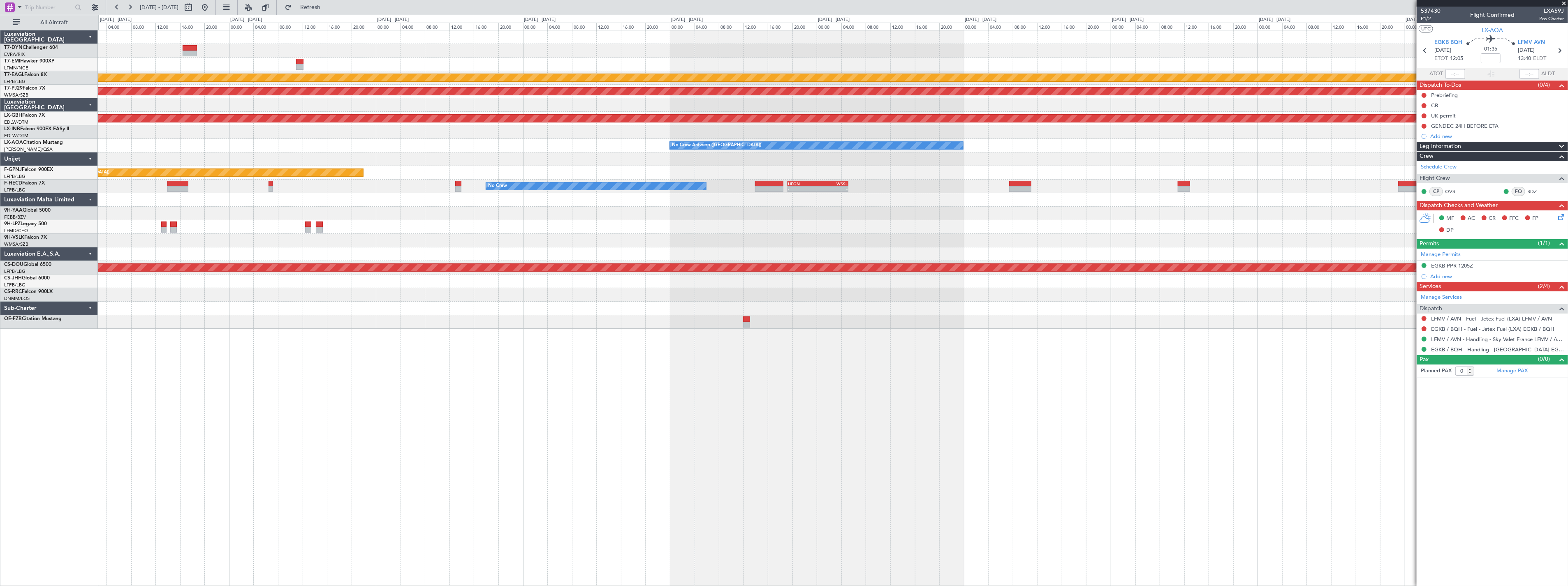
click at [483, 131] on div at bounding box center [833, 132] width 1469 height 13
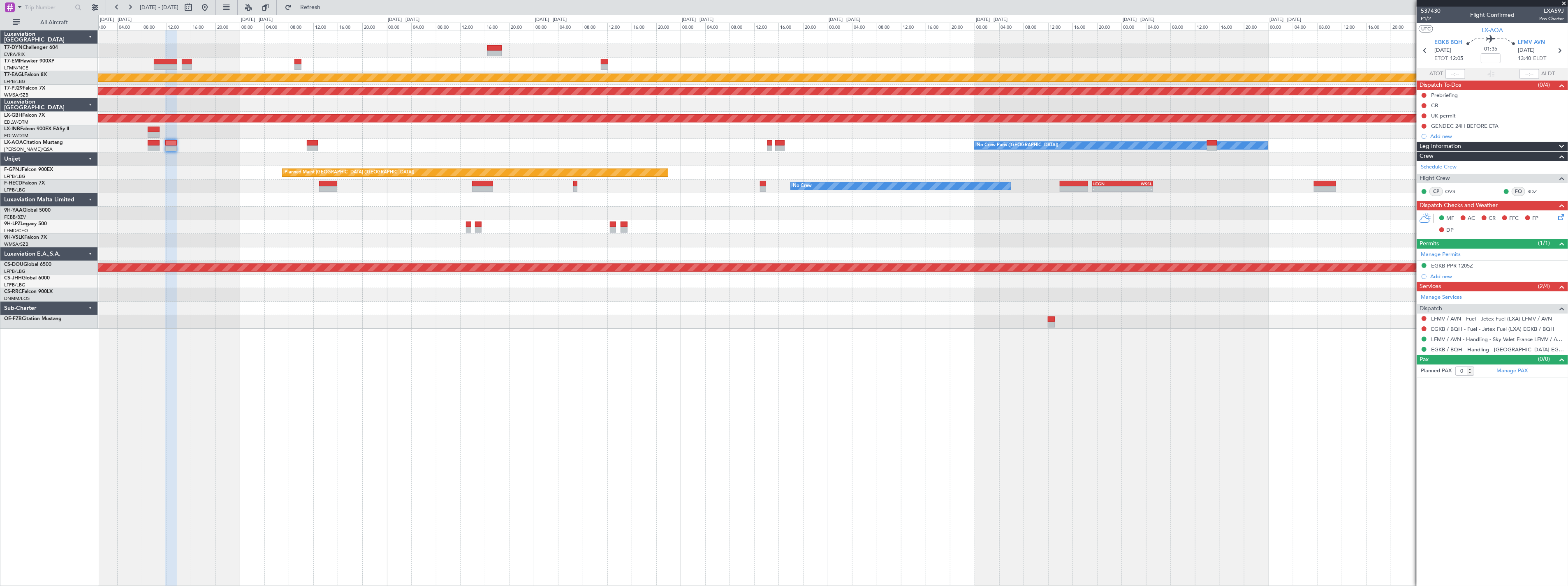
click at [531, 341] on div "Planned Maint Dubai (Al Maktoum Intl) Planned Maint [GEOGRAPHIC_DATA] (Sultan […" at bounding box center [833, 308] width 1470 height 556
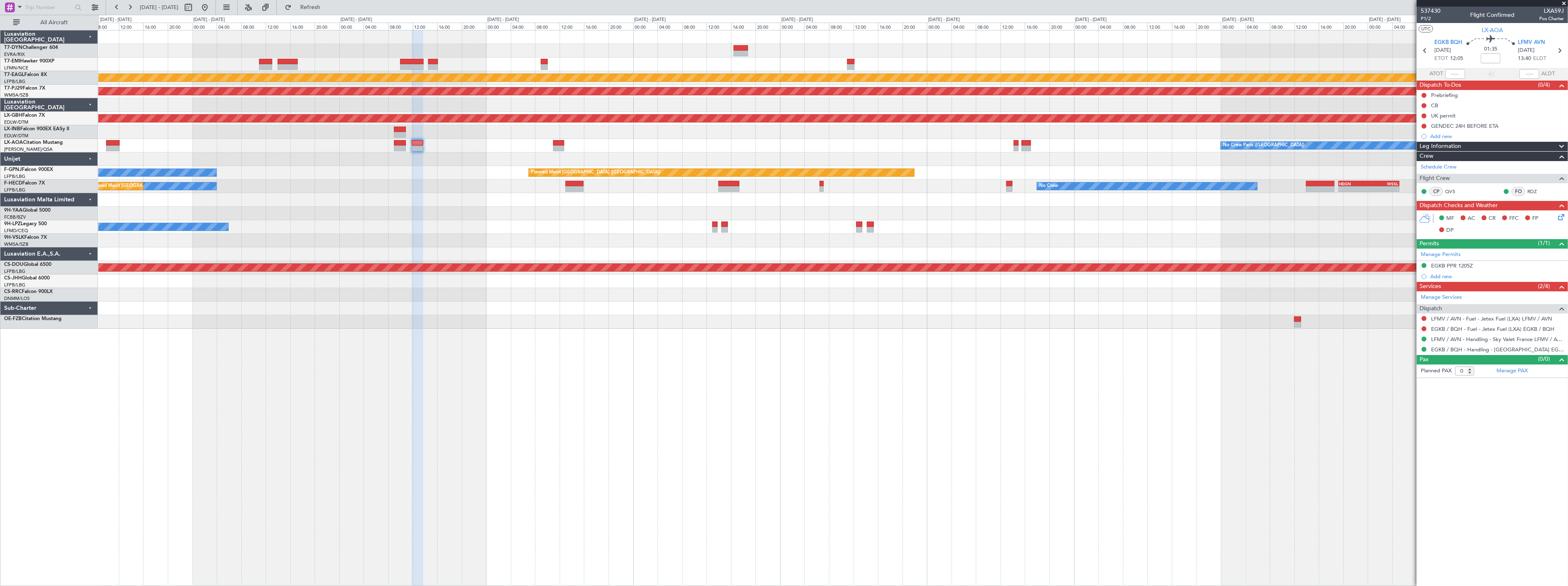
click at [747, 360] on div "Planned Maint Dubai (Al Maktoum Intl) Planned Maint [GEOGRAPHIC_DATA] (Sultan […" at bounding box center [833, 308] width 1470 height 556
click at [745, 359] on div "Planned Maint Dubai (Al Maktoum Intl) Planned Maint [GEOGRAPHIC_DATA] (Sultan […" at bounding box center [833, 308] width 1470 height 556
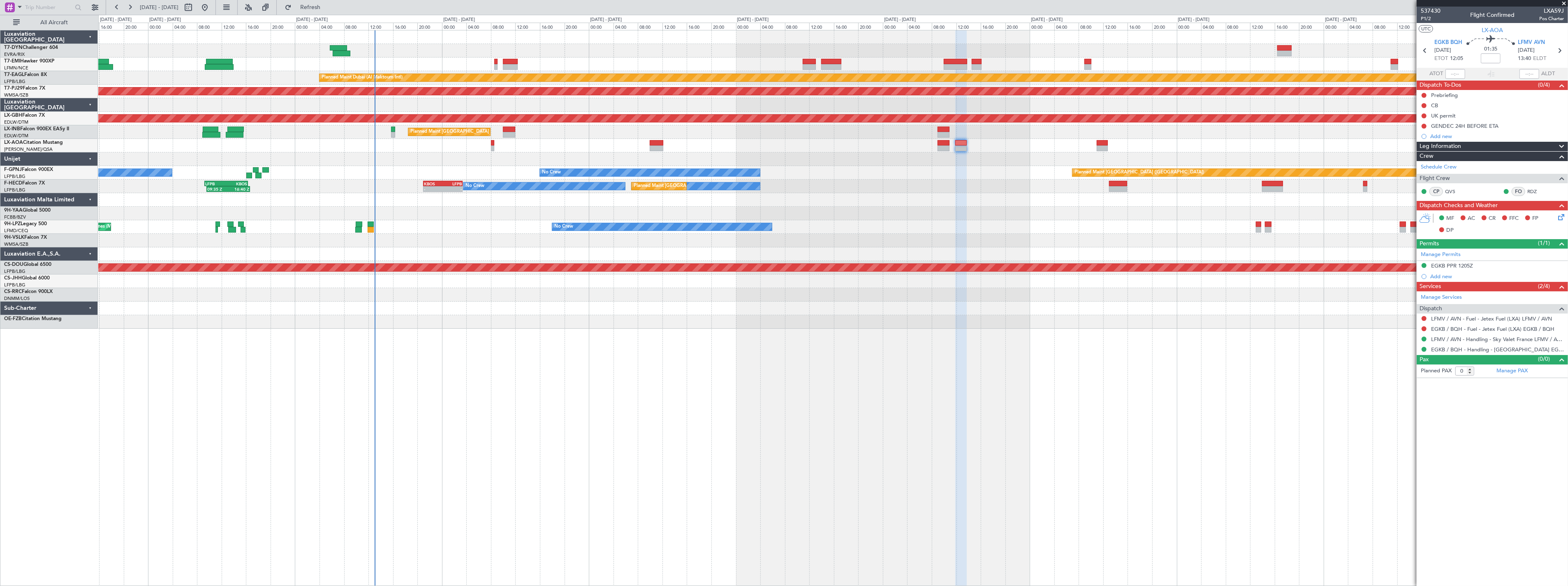
click at [850, 198] on div "Planned Maint [GEOGRAPHIC_DATA] Planned Maint [GEOGRAPHIC_DATA] (Al Maktoum Int…" at bounding box center [833, 180] width 1469 height 298
click at [982, 198] on div "Planned Maint [GEOGRAPHIC_DATA] Planned Maint [GEOGRAPHIC_DATA] (Al Maktoum Int…" at bounding box center [833, 180] width 1469 height 298
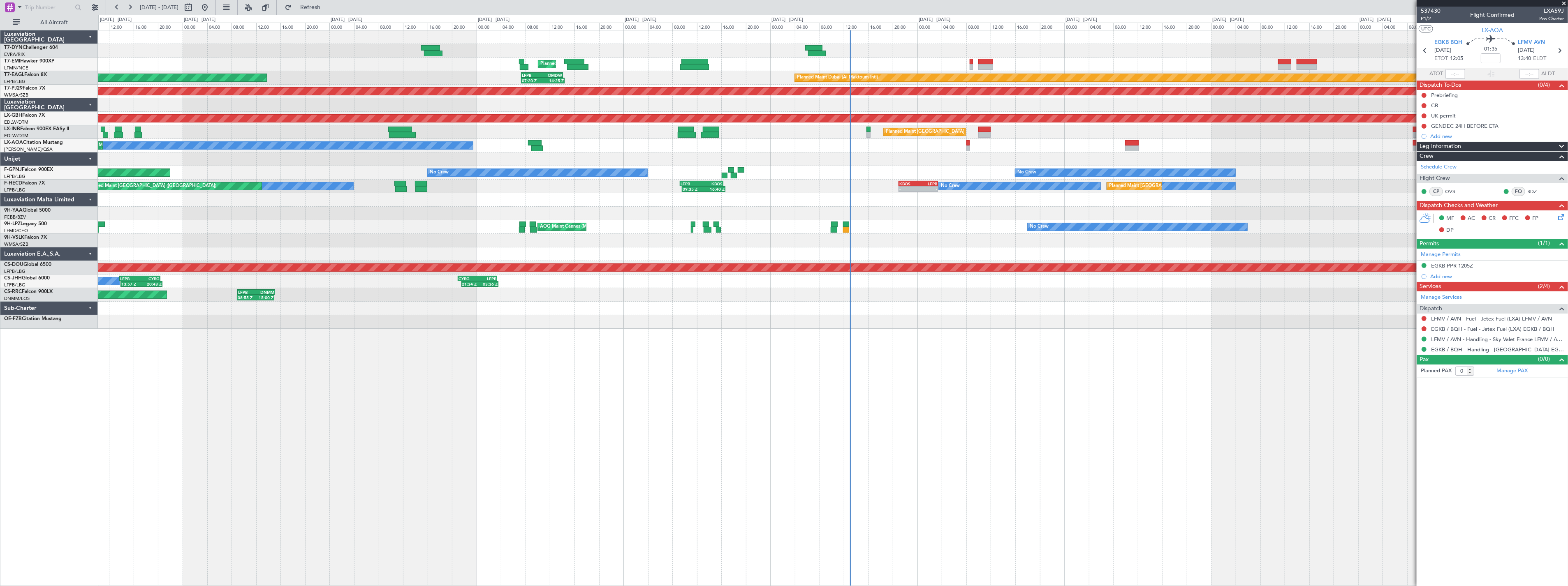
click at [1014, 207] on div "Planned Maint [GEOGRAPHIC_DATA] Planned Maint [GEOGRAPHIC_DATA] (Al Maktoum Int…" at bounding box center [833, 180] width 1469 height 298
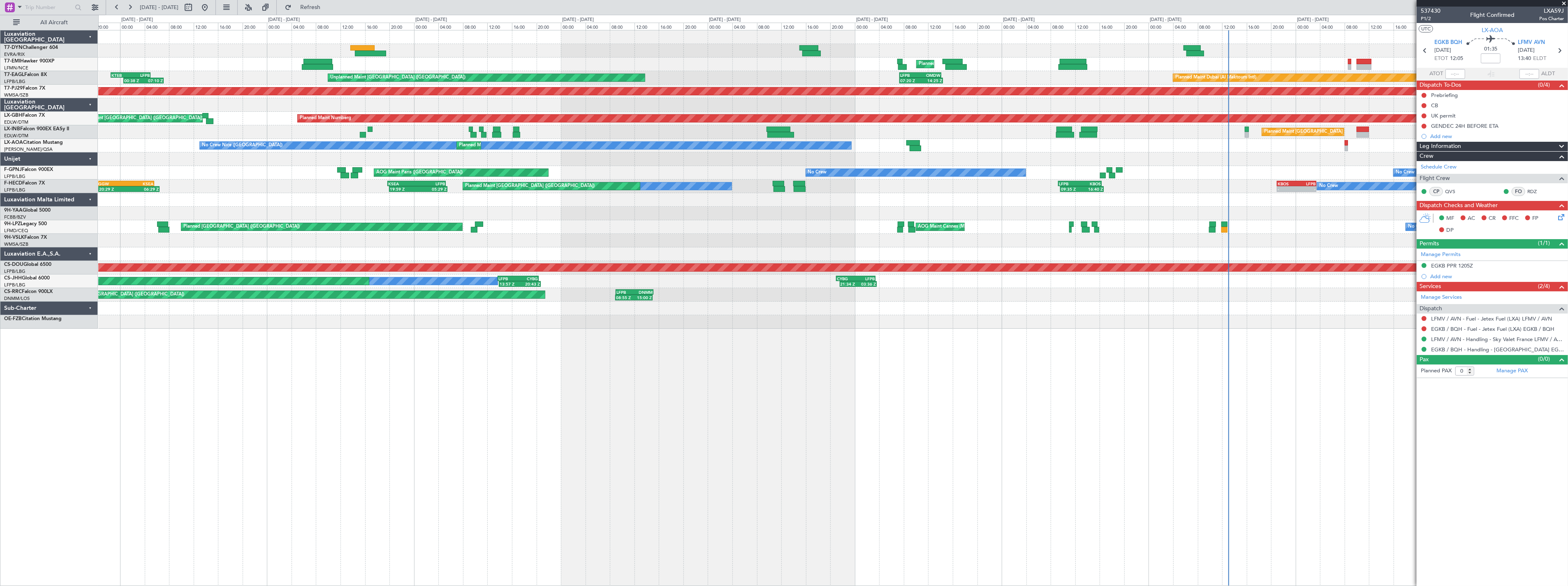
click at [934, 202] on div "Unplanned Maint [GEOGRAPHIC_DATA] (Riga Intl) Planned Maint [GEOGRAPHIC_DATA] P…" at bounding box center [833, 180] width 1469 height 298
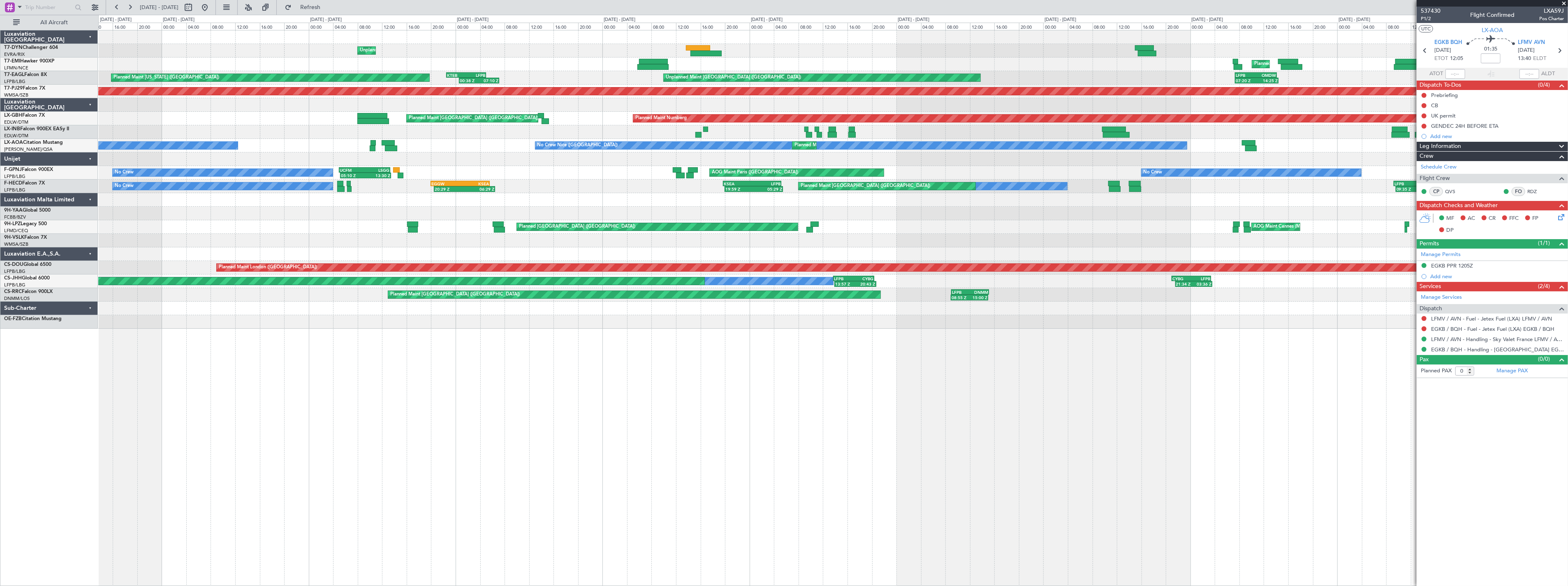
click at [789, 203] on div at bounding box center [833, 200] width 1469 height 13
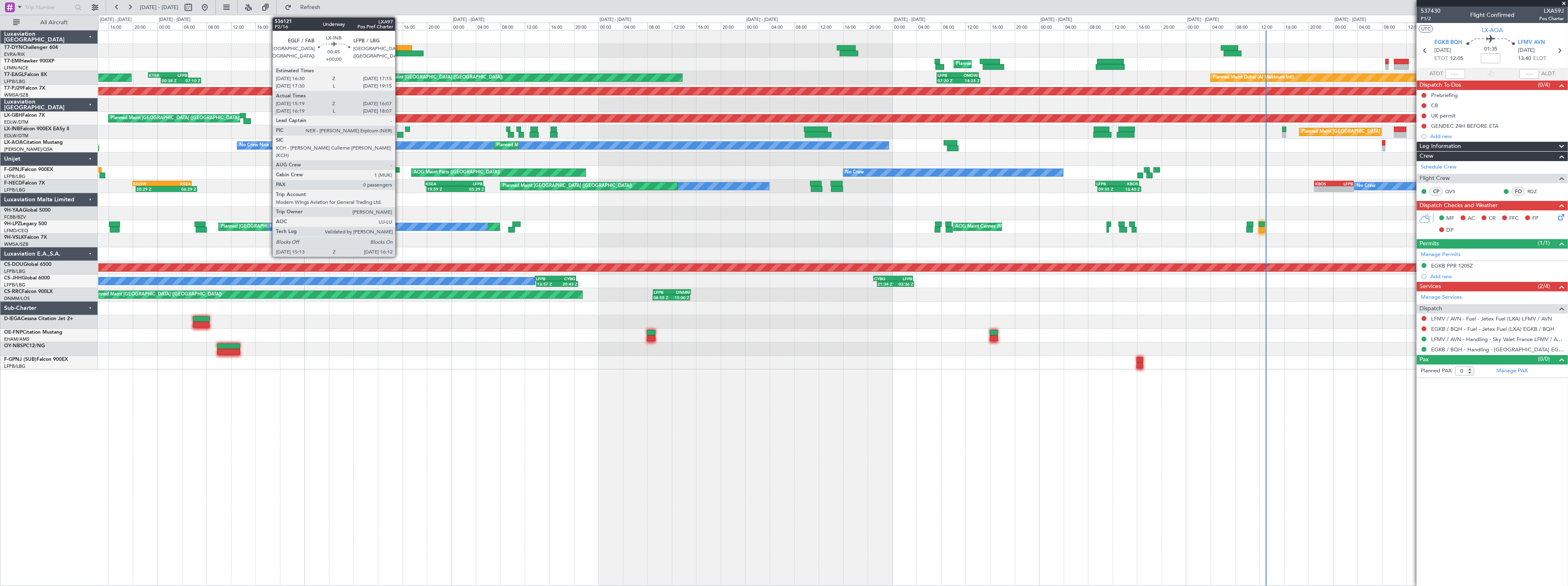
click at [399, 134] on div at bounding box center [401, 134] width 6 height 5
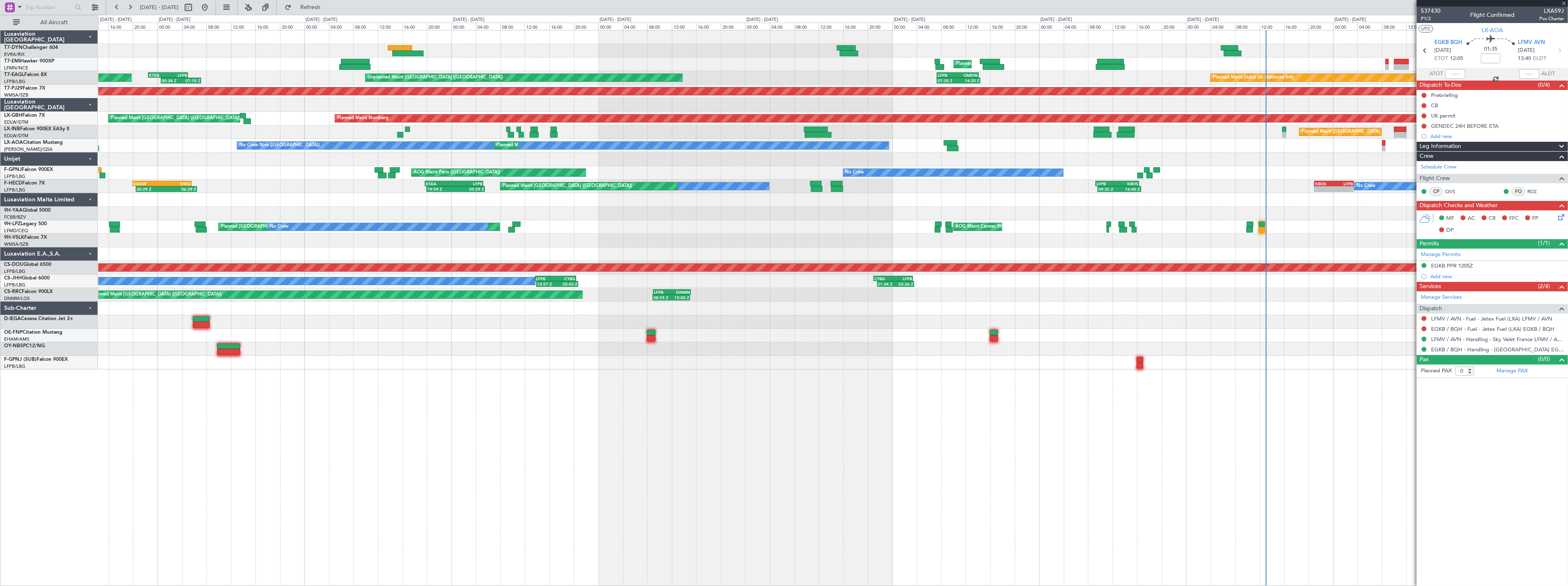
type input "15:19"
type input "16:07"
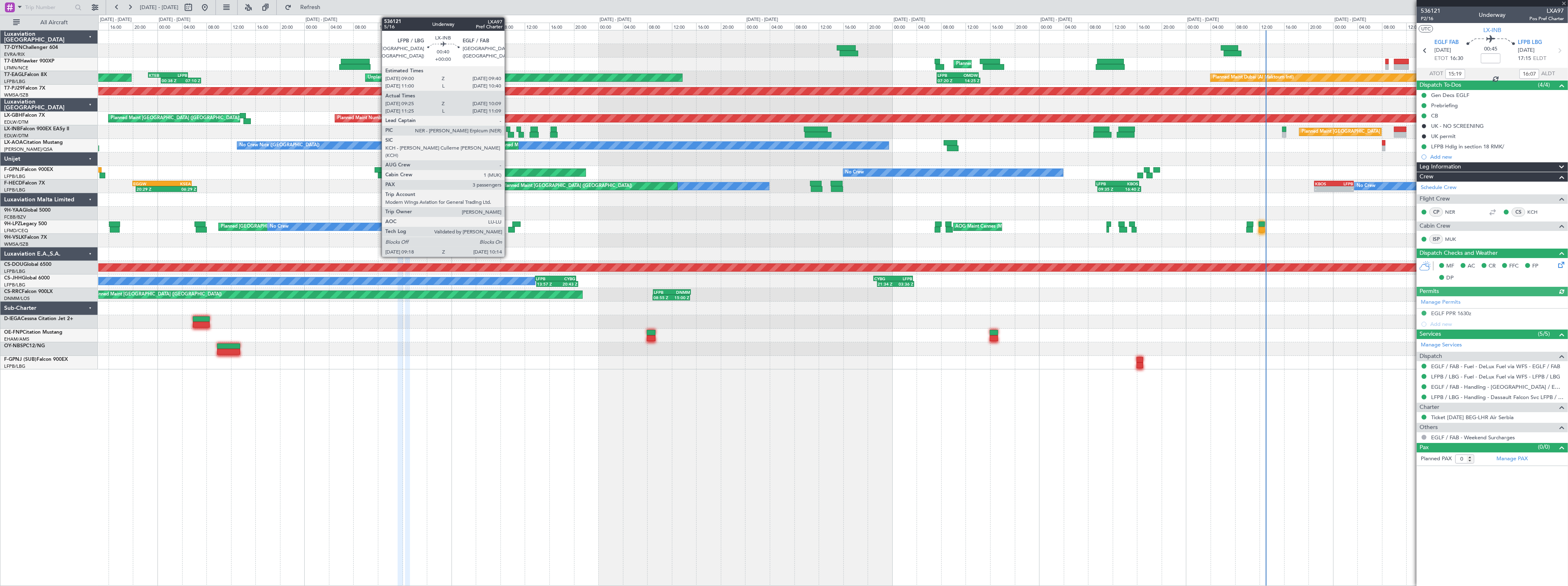
click at [509, 128] on div at bounding box center [508, 129] width 4 height 5
click at [508, 130] on div at bounding box center [508, 129] width 4 height 5
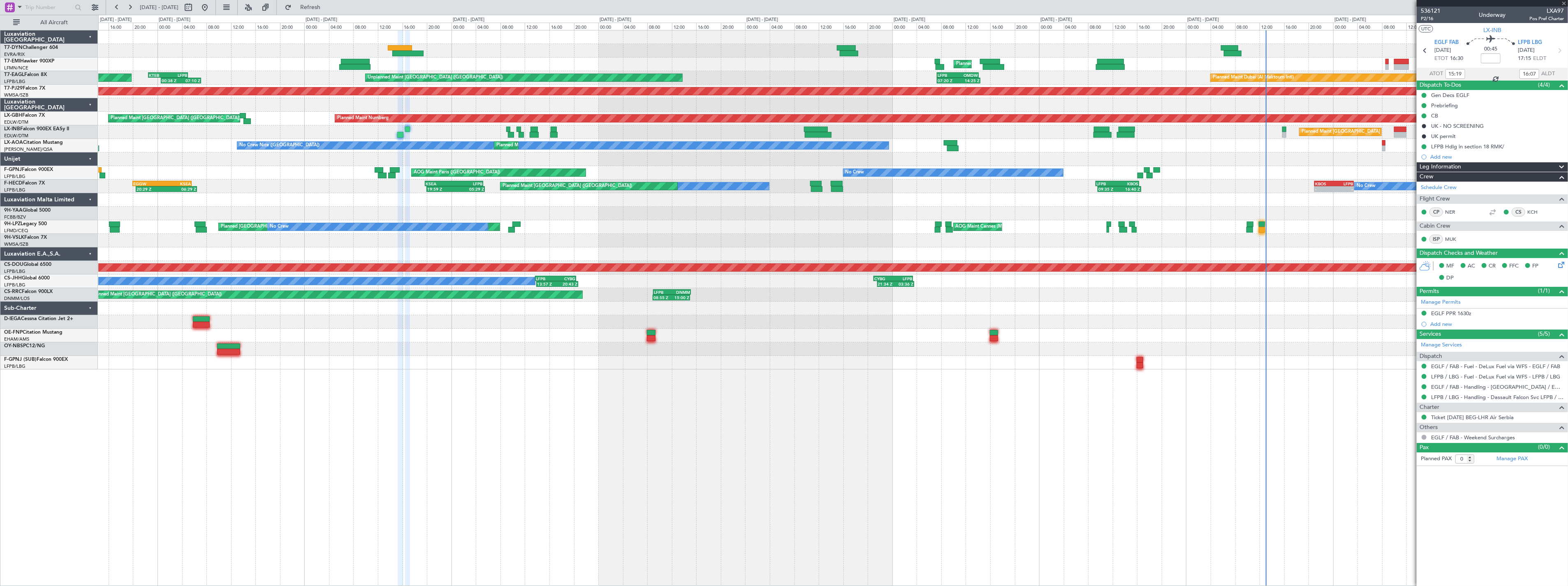
type input "09:25"
type input "10:09"
type input "3"
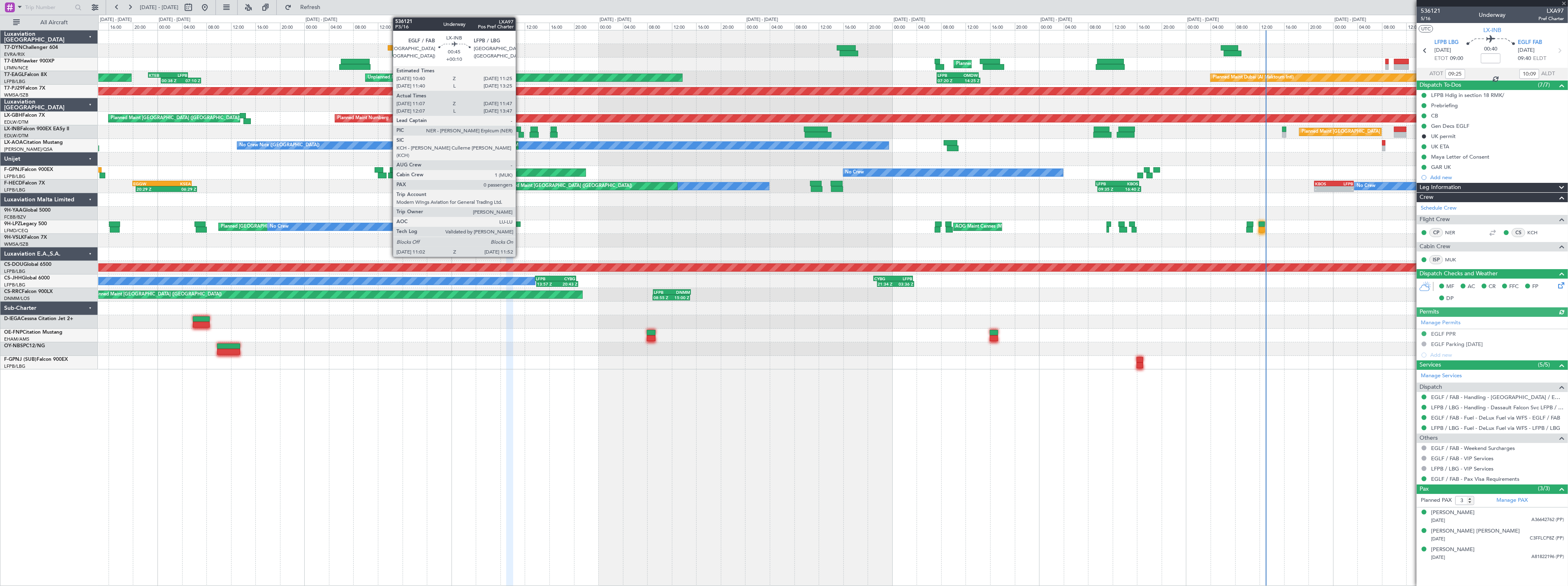
click at [520, 128] on div at bounding box center [519, 129] width 5 height 5
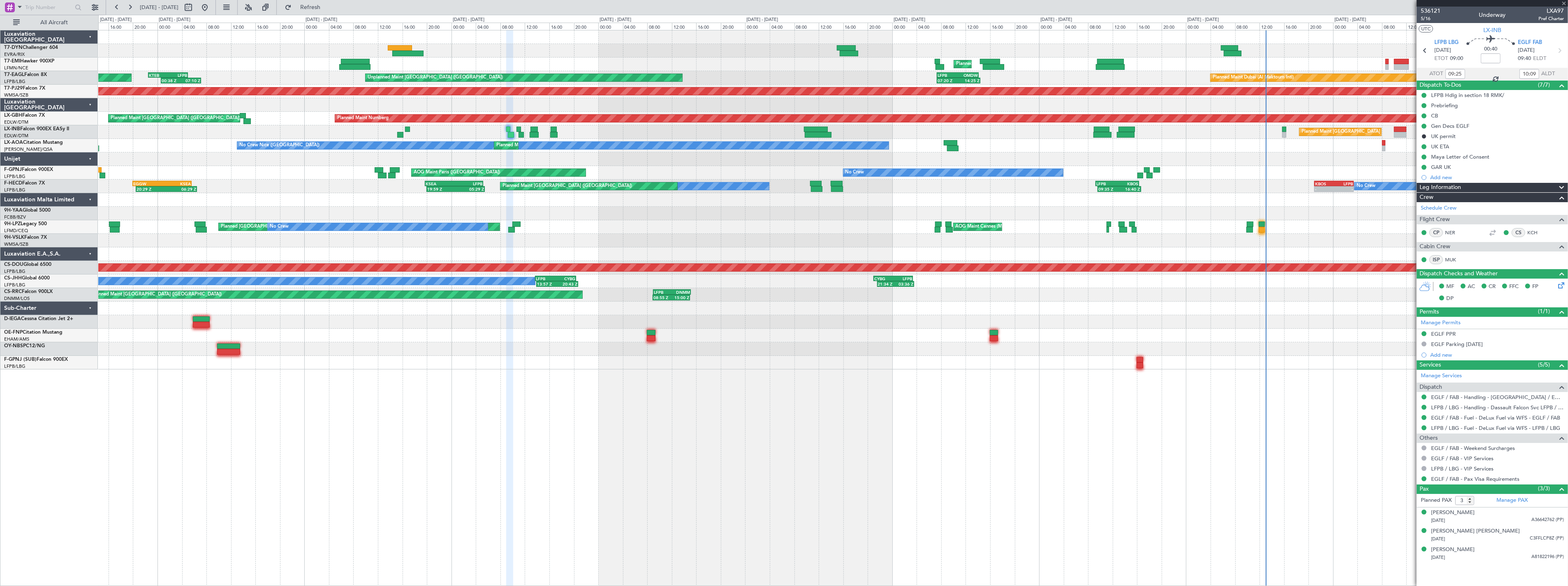
type input "+00:10"
type input "11:07"
type input "11:47"
type input "0"
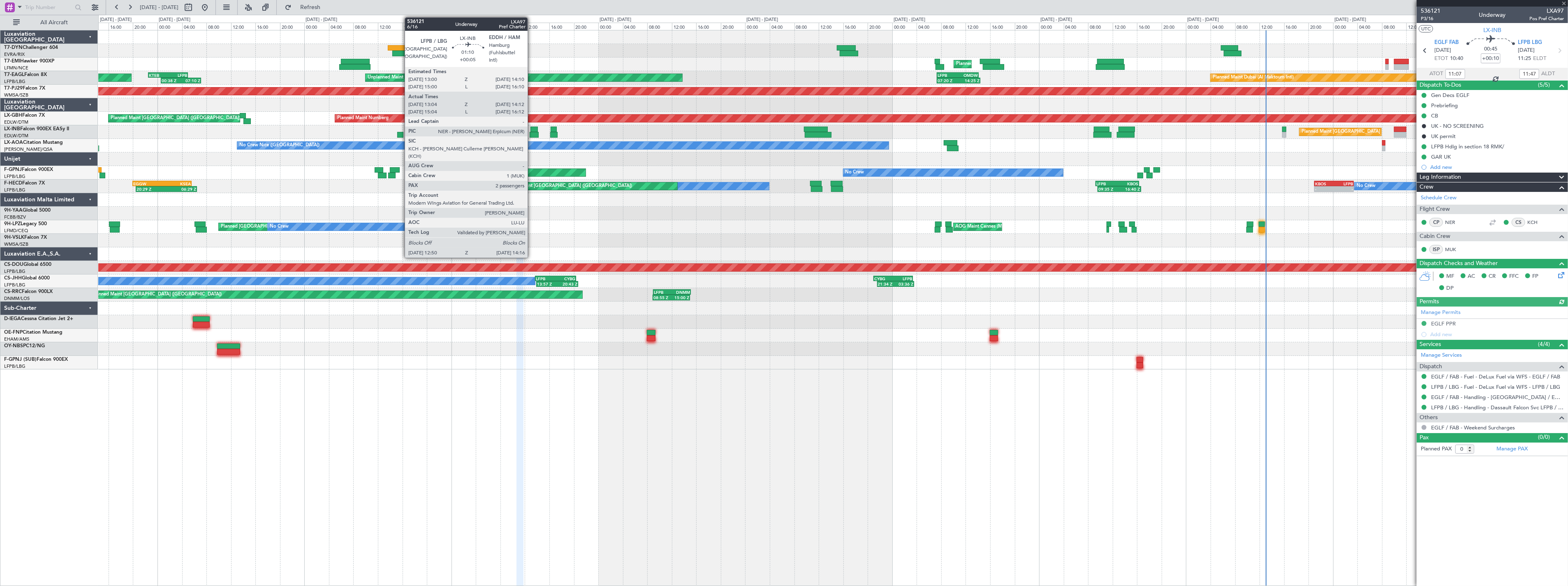
click at [532, 130] on div at bounding box center [534, 129] width 7 height 5
click at [533, 127] on div at bounding box center [534, 129] width 7 height 5
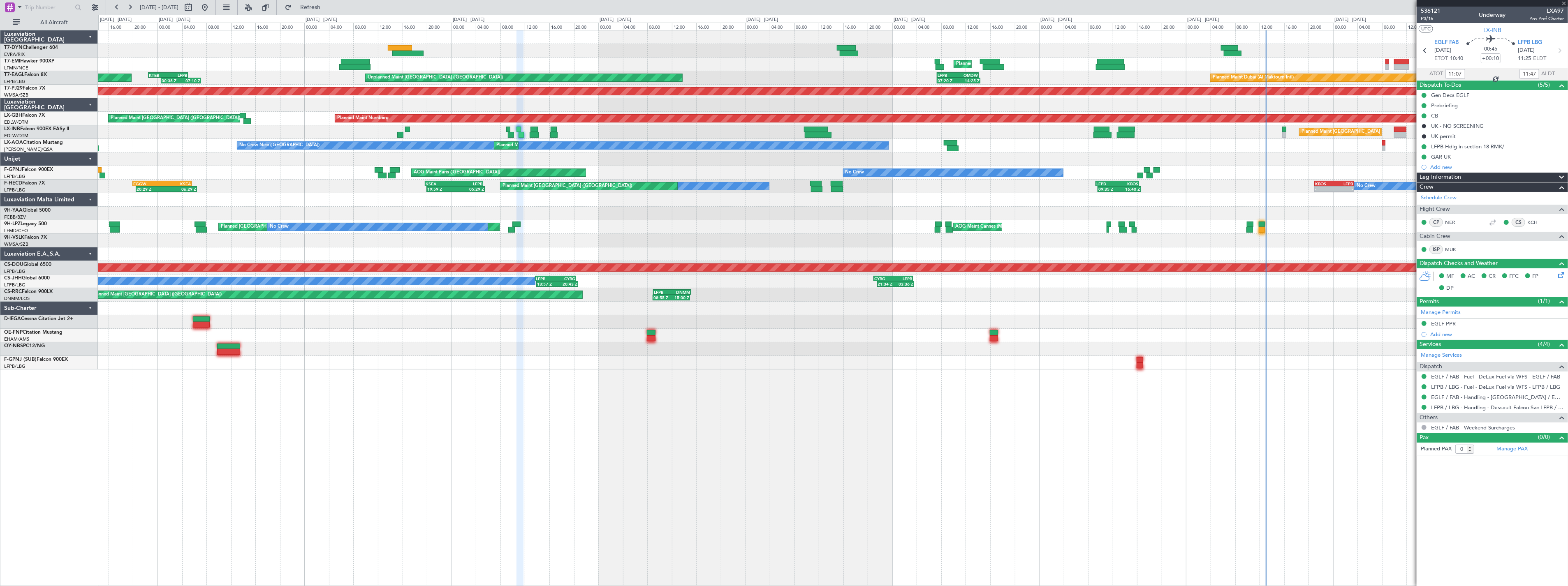
type input "+00:05"
type input "13:04"
type input "14:12"
type input "2"
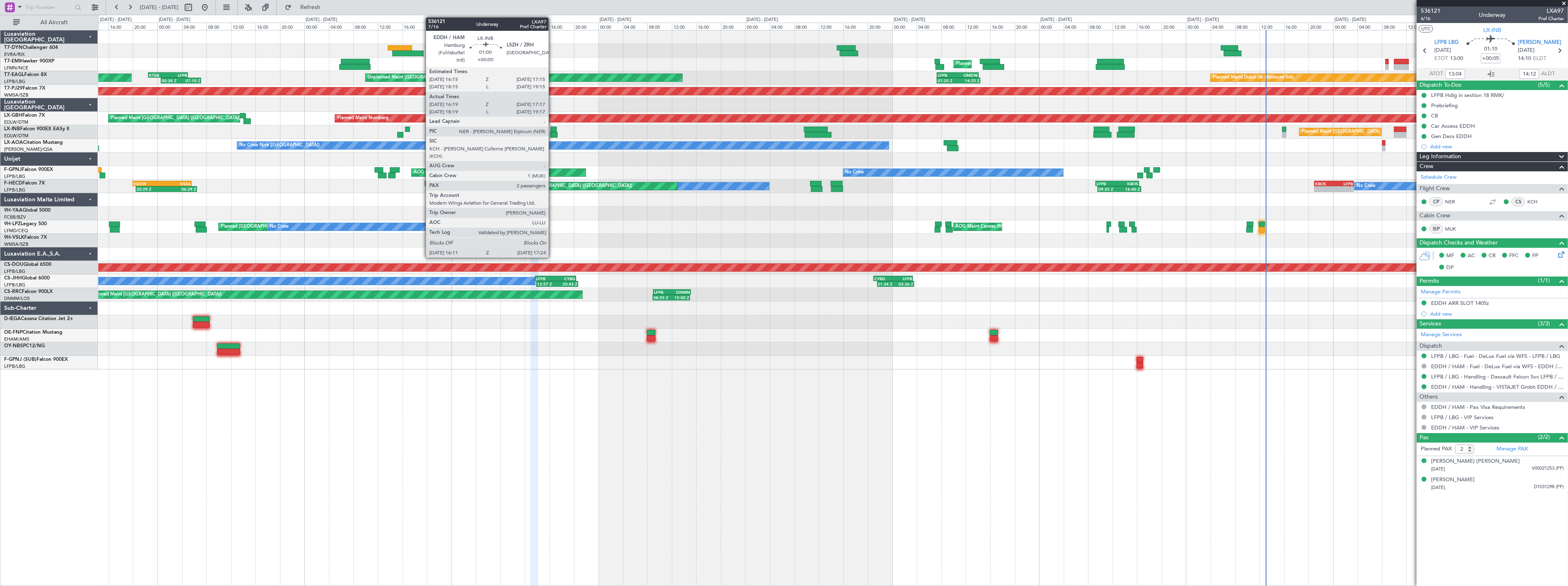
click at [553, 130] on div at bounding box center [554, 129] width 6 height 5
click at [552, 128] on div at bounding box center [554, 129] width 6 height 5
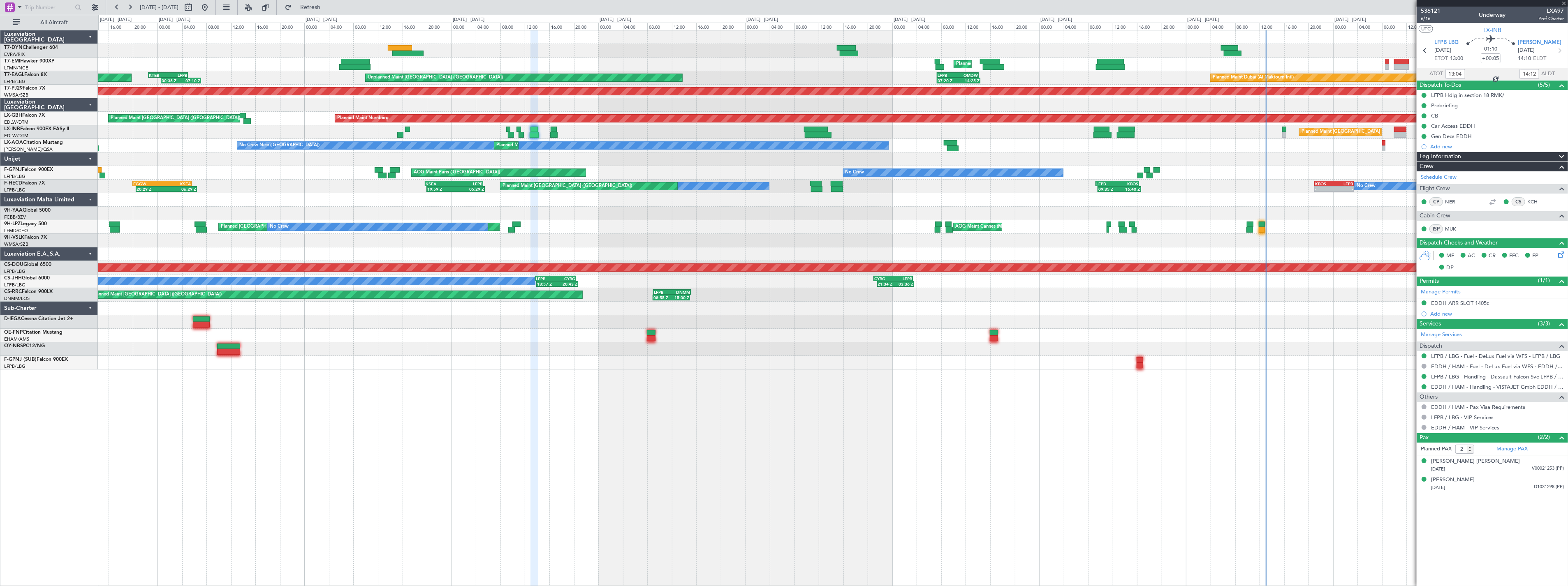
type input "16:19"
type input "17:17"
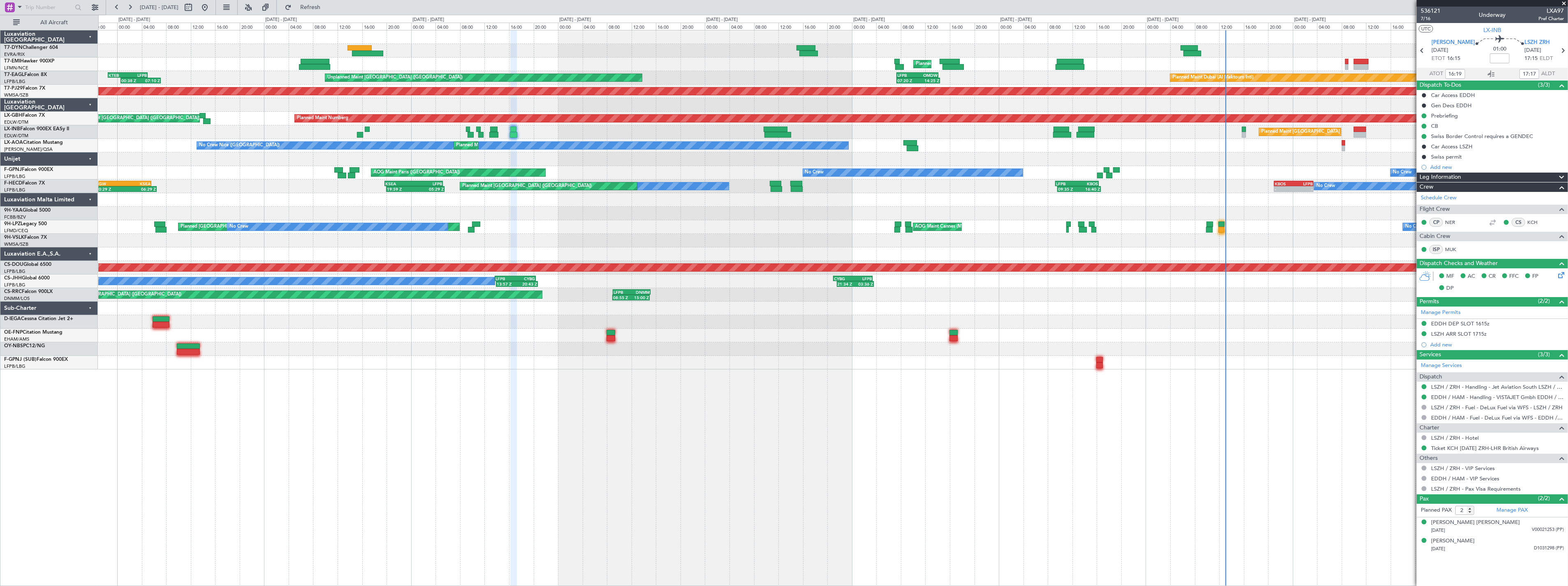
click at [489, 187] on div "Unplanned Maint [GEOGRAPHIC_DATA] (Riga Intl) Planned Maint [GEOGRAPHIC_DATA] P…" at bounding box center [833, 200] width 1469 height 339
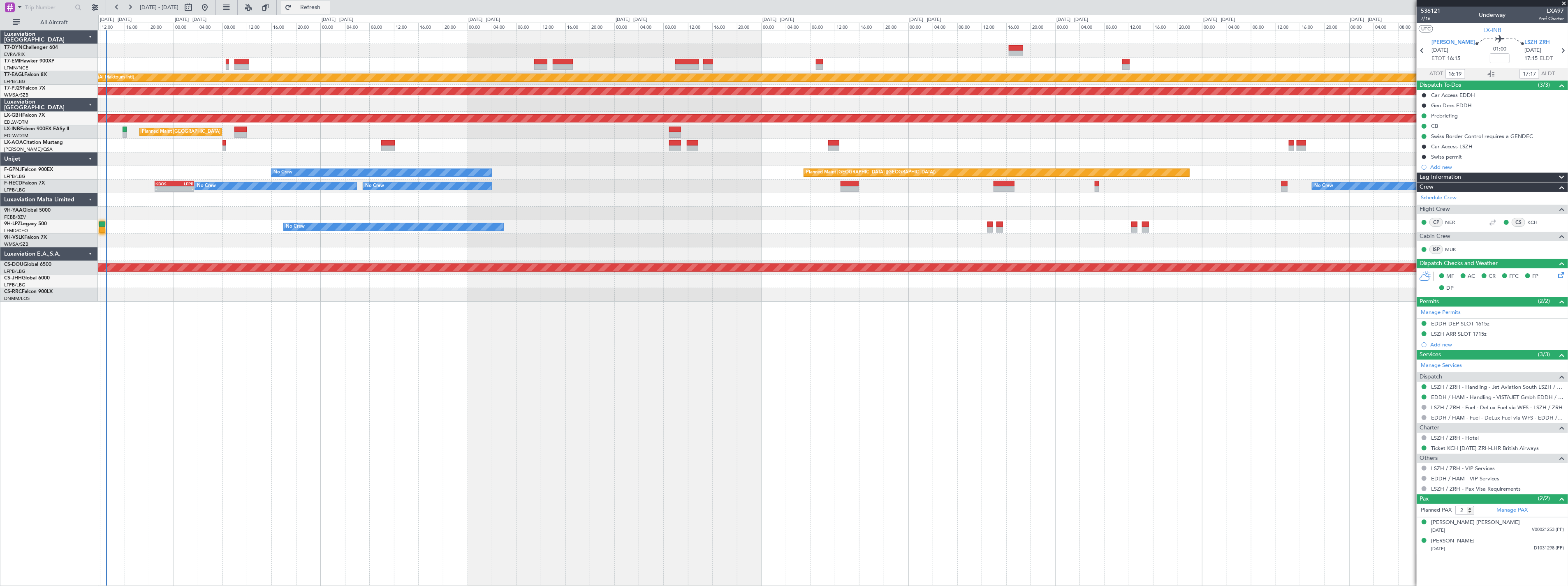
click at [330, 2] on button "Refresh" at bounding box center [305, 7] width 49 height 13
